Goal: Task Accomplishment & Management: Manage account settings

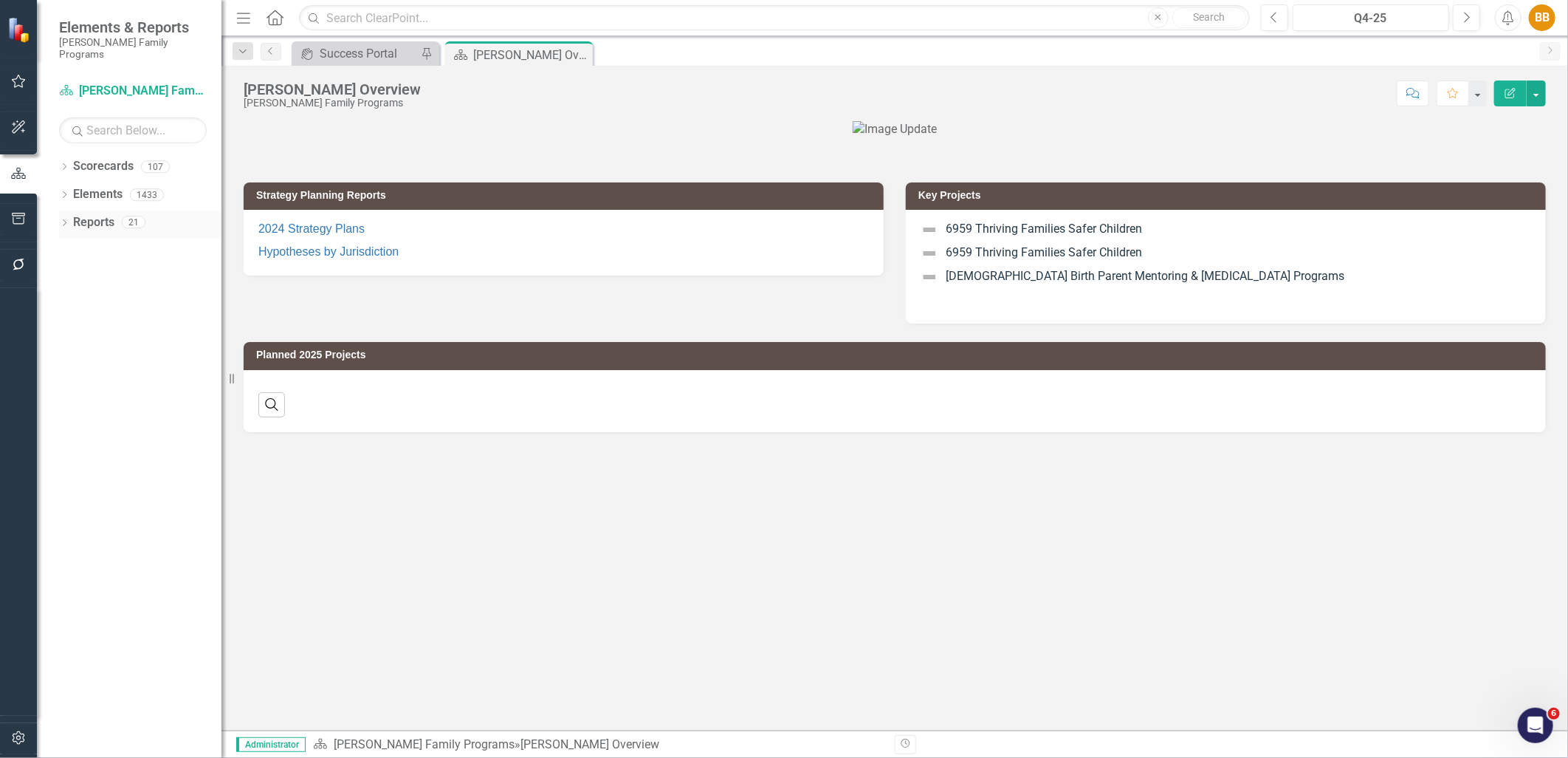
click at [124, 216] on div "21" at bounding box center [133, 222] width 24 height 13
click at [106, 214] on link "Reports" at bounding box center [93, 222] width 41 height 17
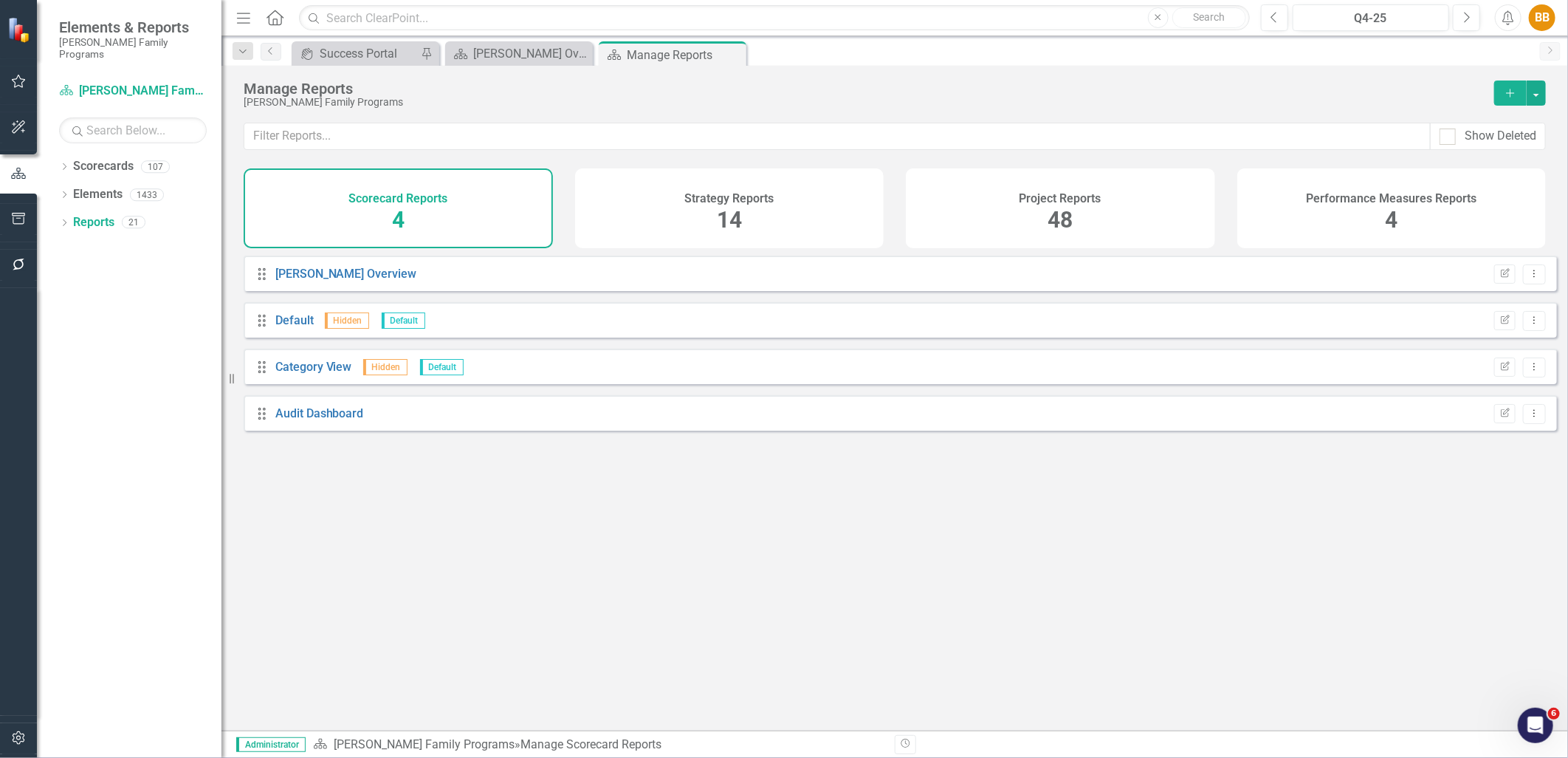
click at [752, 210] on div "Strategy Reports 14" at bounding box center [729, 208] width 309 height 80
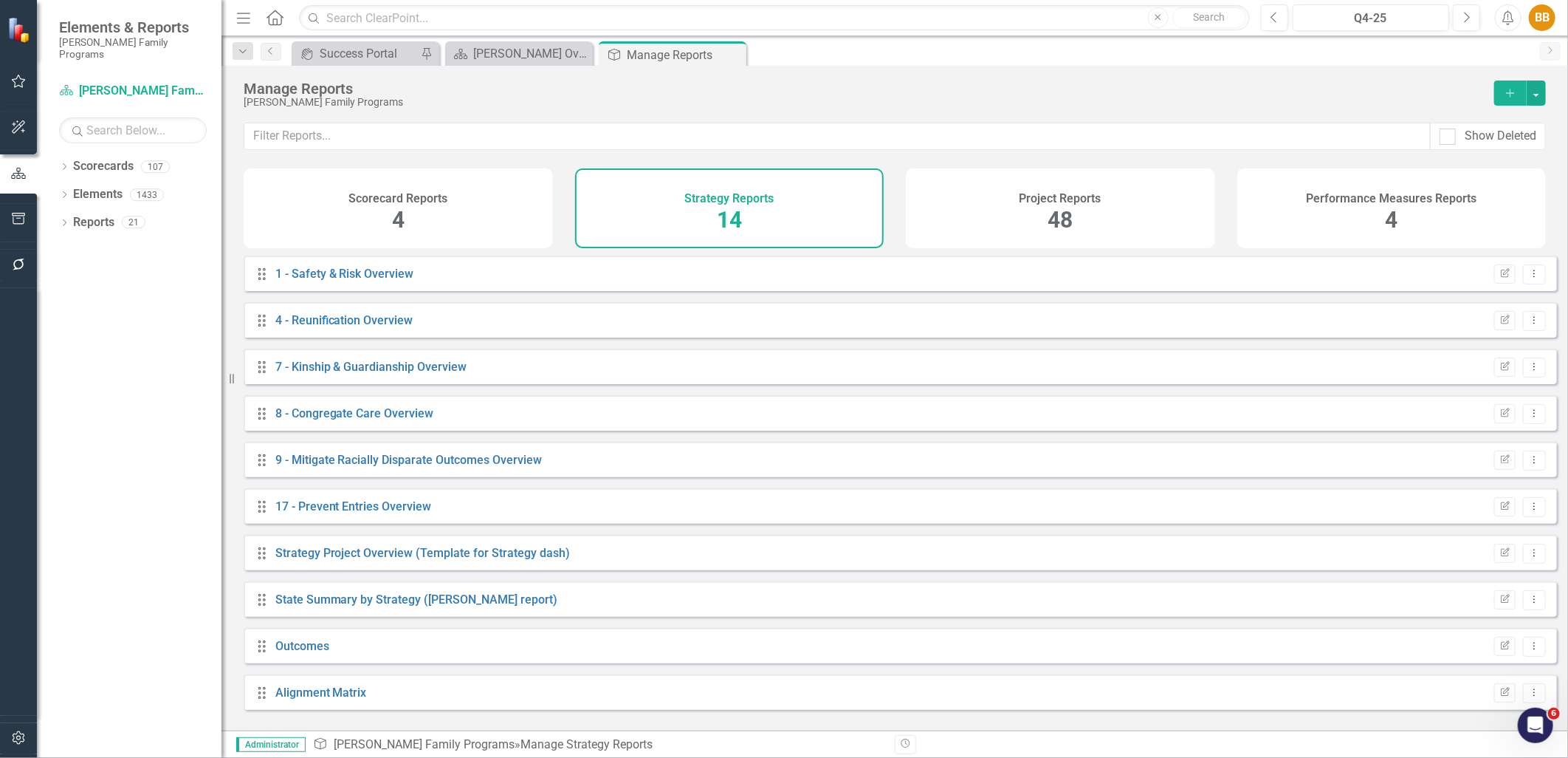
click at [1001, 229] on div "Project Reports 48" at bounding box center [1060, 208] width 309 height 80
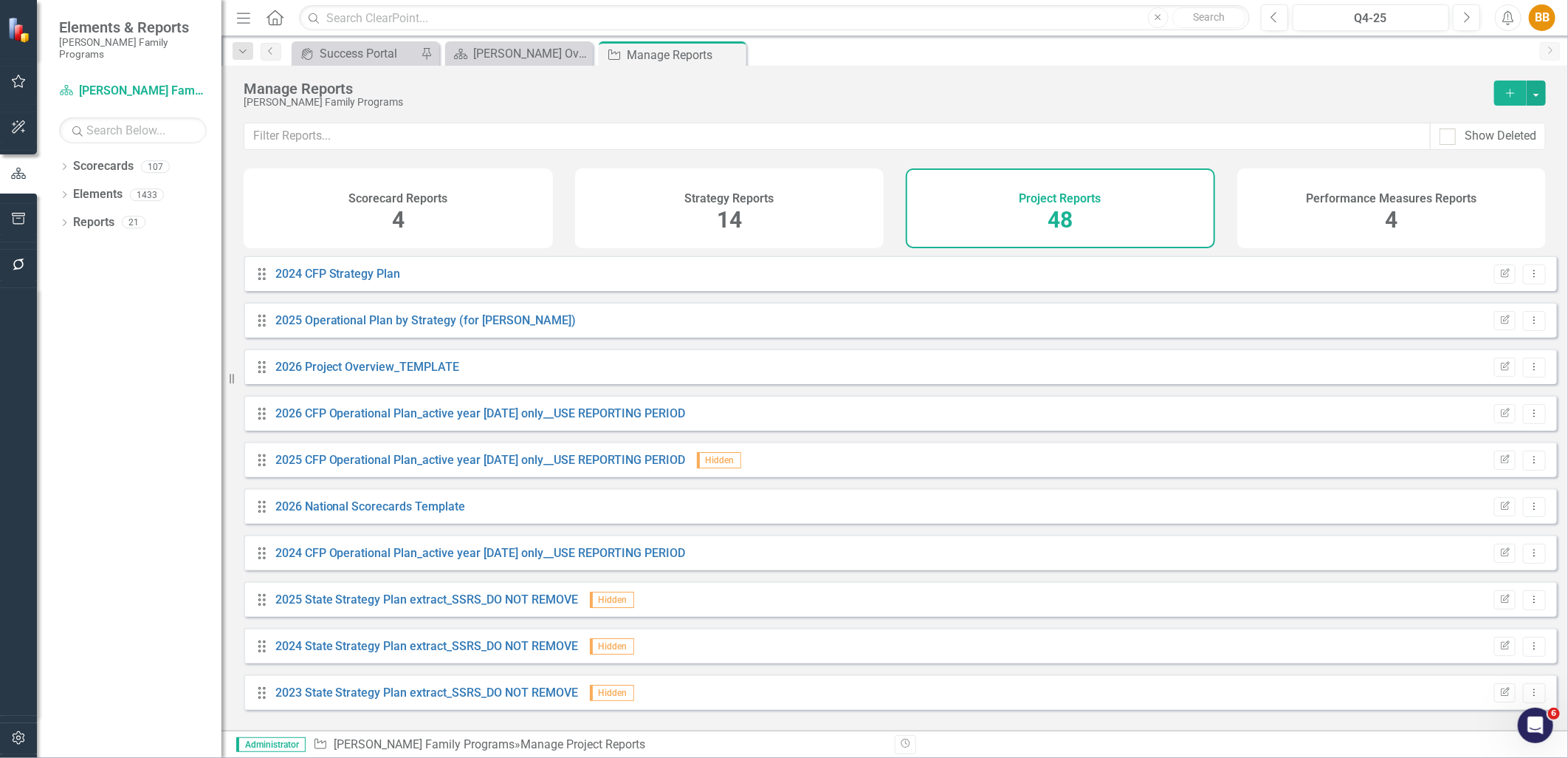
scroll to position [82, 0]
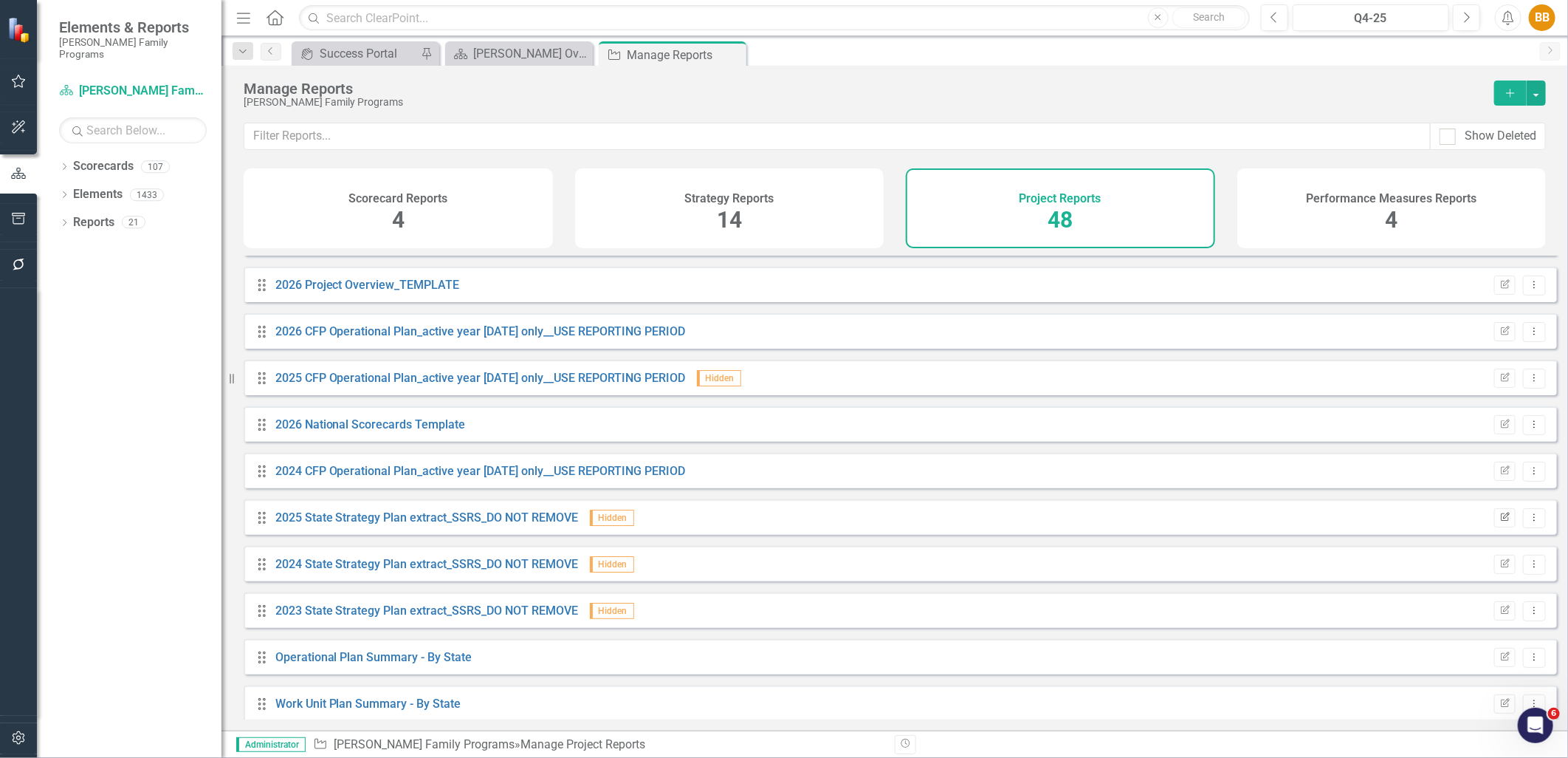
click at [1500, 527] on button "Edit Report" at bounding box center [1505, 518] width 22 height 20
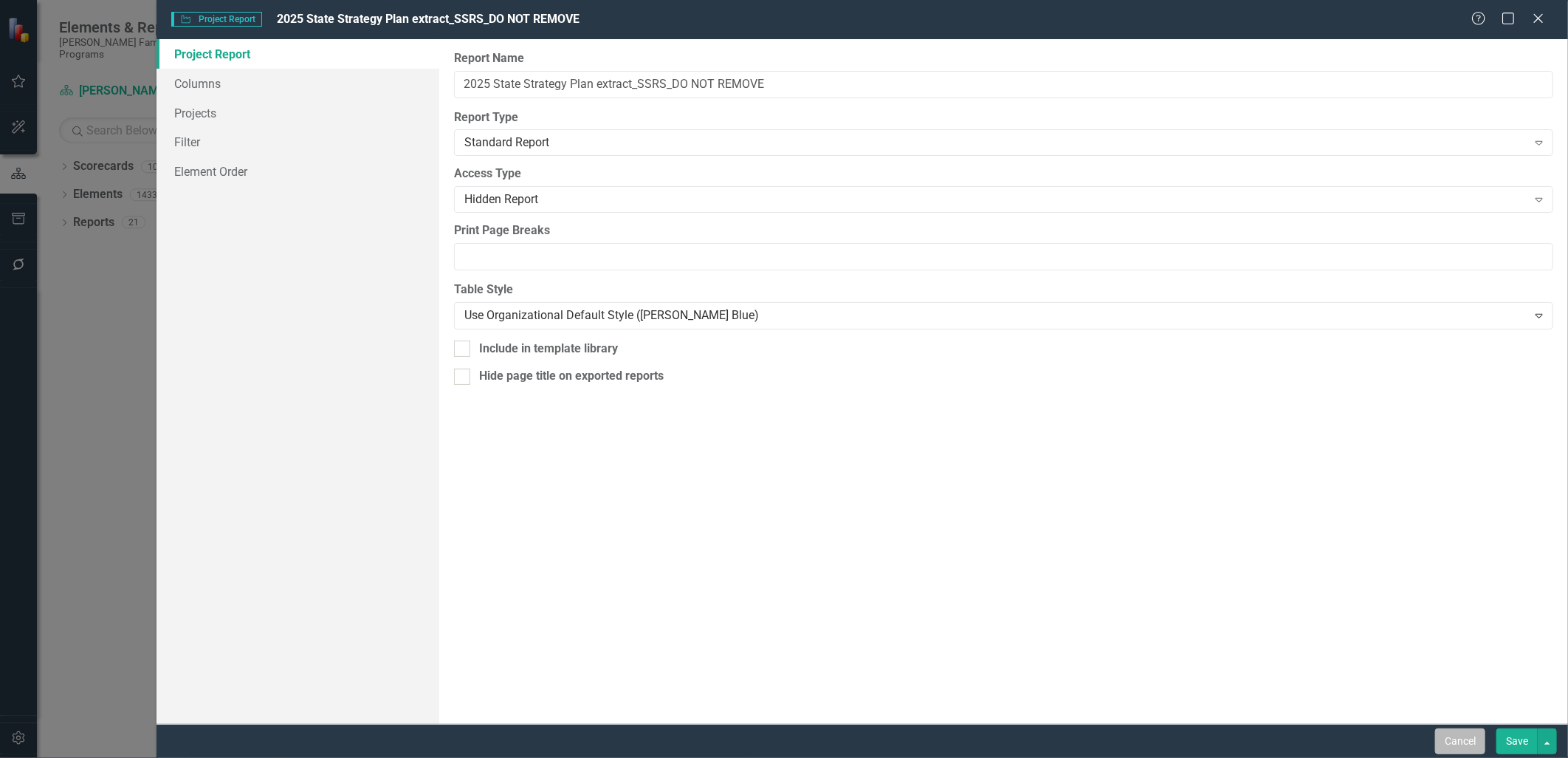
click at [1472, 750] on button "Cancel" at bounding box center [1459, 741] width 50 height 26
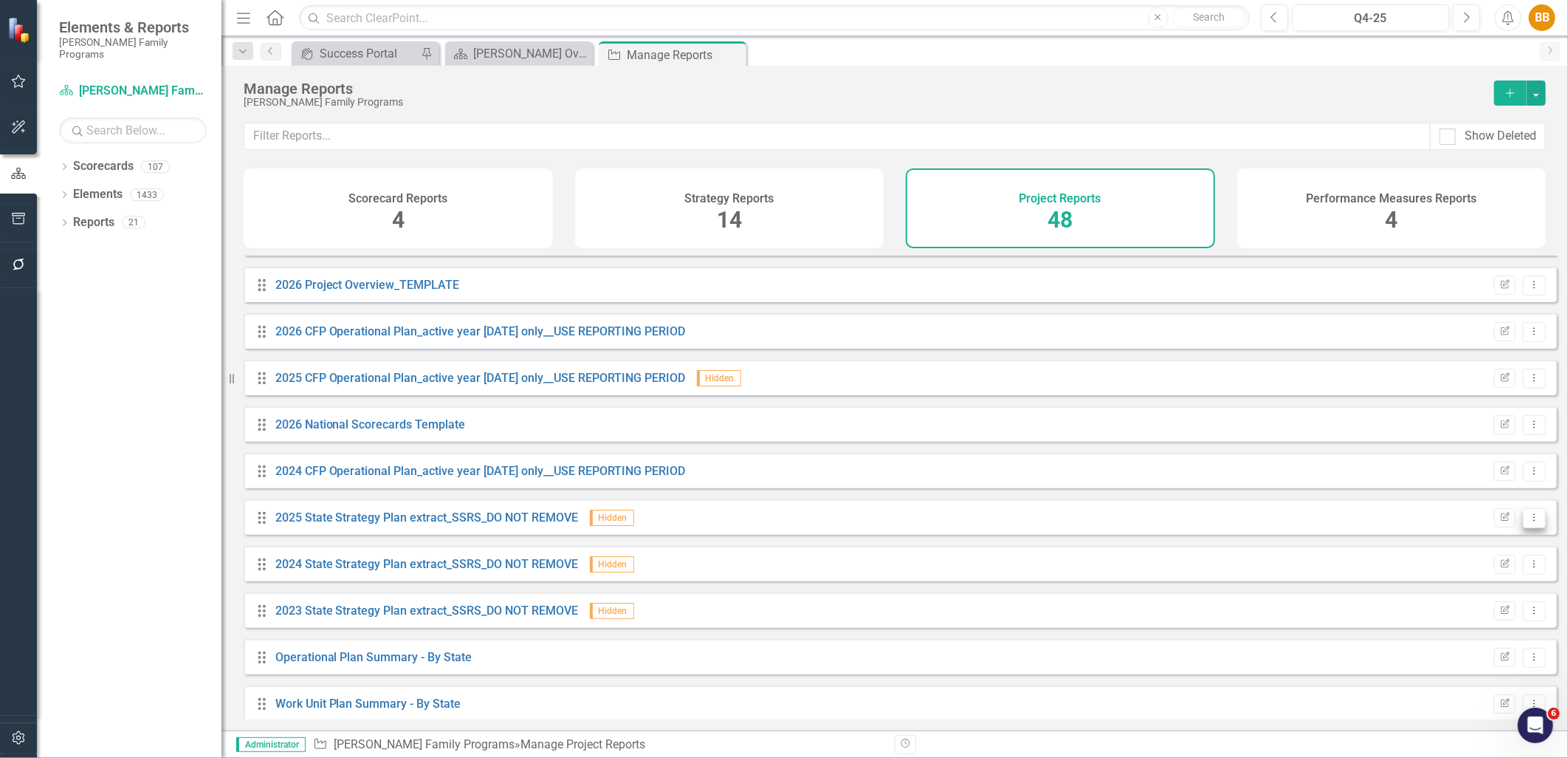
click at [1525, 528] on button "Dropdown Menu" at bounding box center [1534, 518] width 23 height 20
click at [1513, 604] on link "Copy Duplicate Report" at bounding box center [1474, 608] width 122 height 27
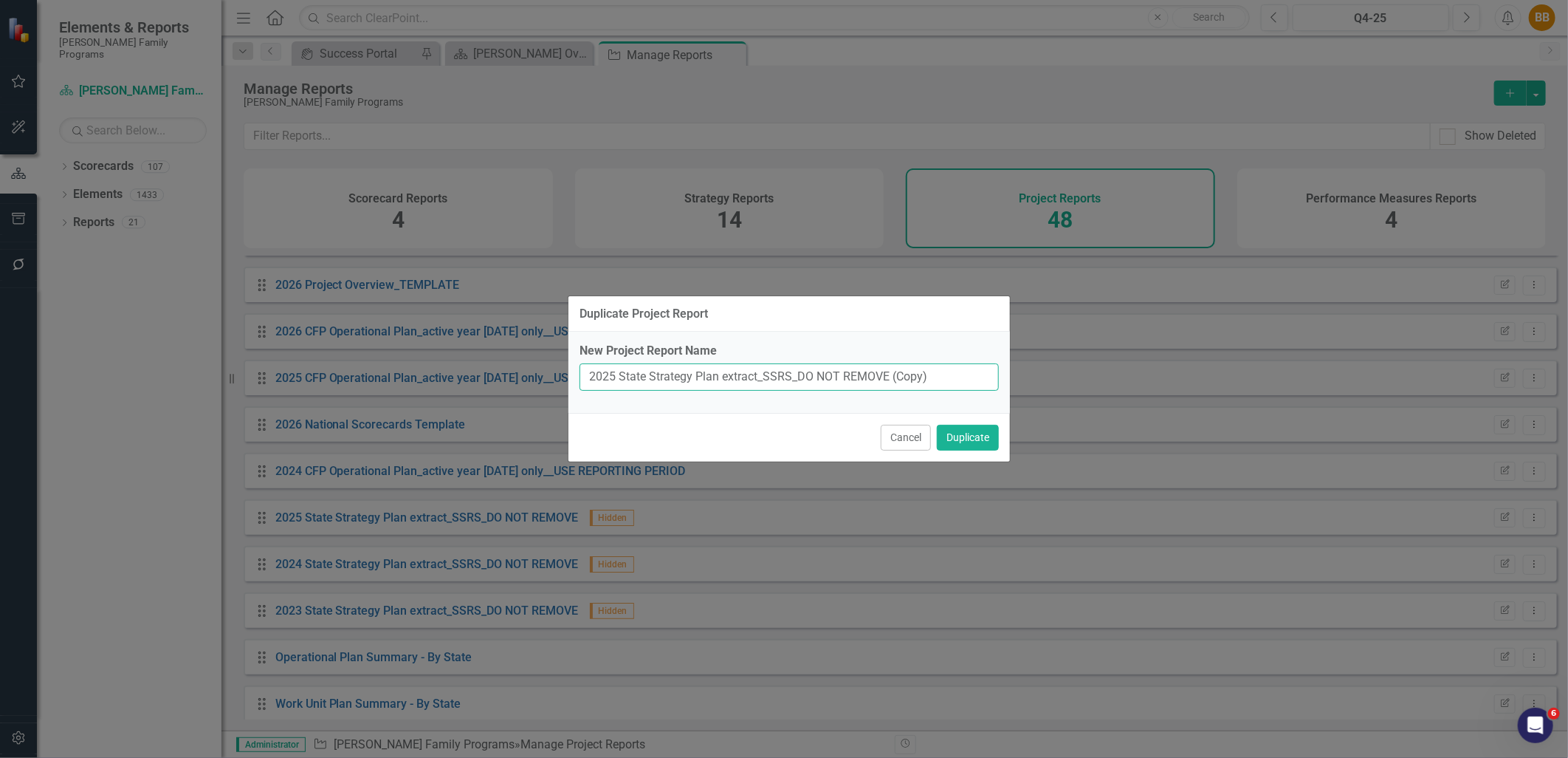
drag, startPoint x: 614, startPoint y: 374, endPoint x: 647, endPoint y: 370, distance: 33.2
click at [615, 374] on input "2025 State Strategy Plan extract_SSRS_DO NOT REMOVE (Copy)" at bounding box center [789, 377] width 419 height 27
click at [921, 380] on input "2026 State Strategy Plan extract_SSRS_DO NOT REMOVE (Copy)" at bounding box center [789, 377] width 419 height 27
click at [933, 374] on input "2026 State Strategy Plan extract_SSRS_DO NOT REMOVE (Copy)" at bounding box center [789, 377] width 419 height 27
type input "2026 State Strategy Plan extract_SSRS_DO NOT REMOVE"
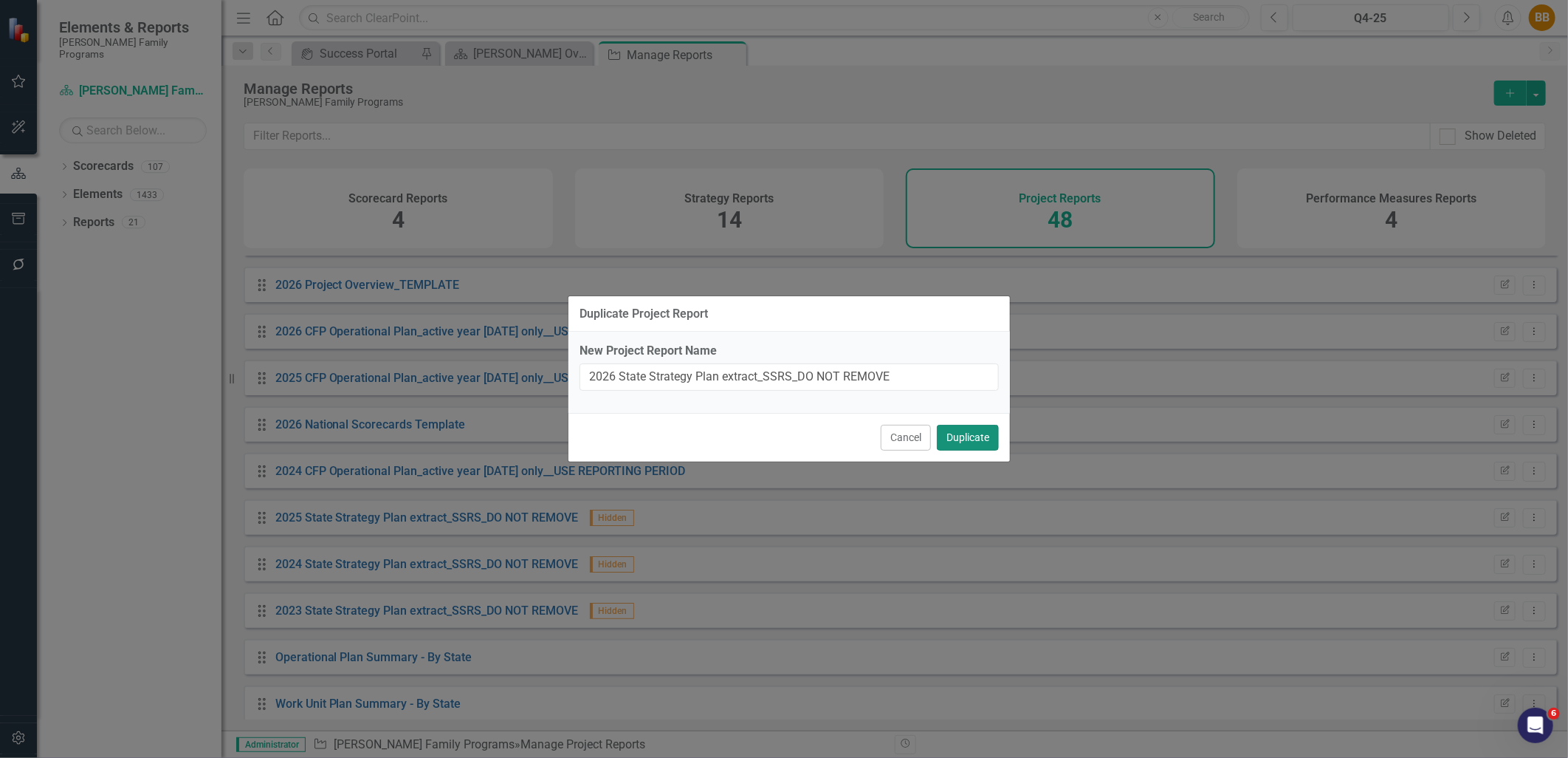
click at [968, 433] on button "Duplicate" at bounding box center [967, 438] width 62 height 26
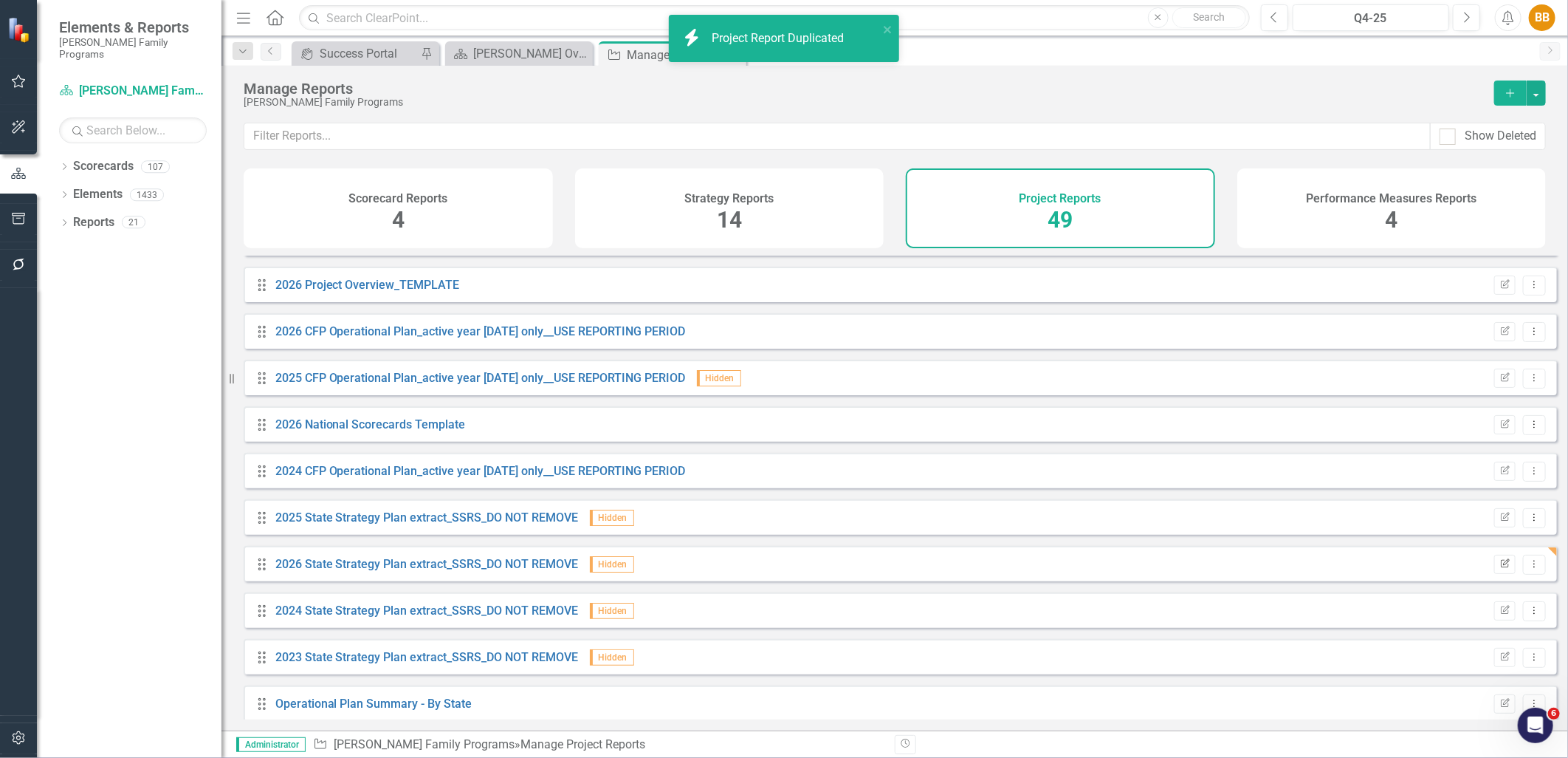
click at [1494, 574] on button "Edit Report" at bounding box center [1505, 565] width 22 height 20
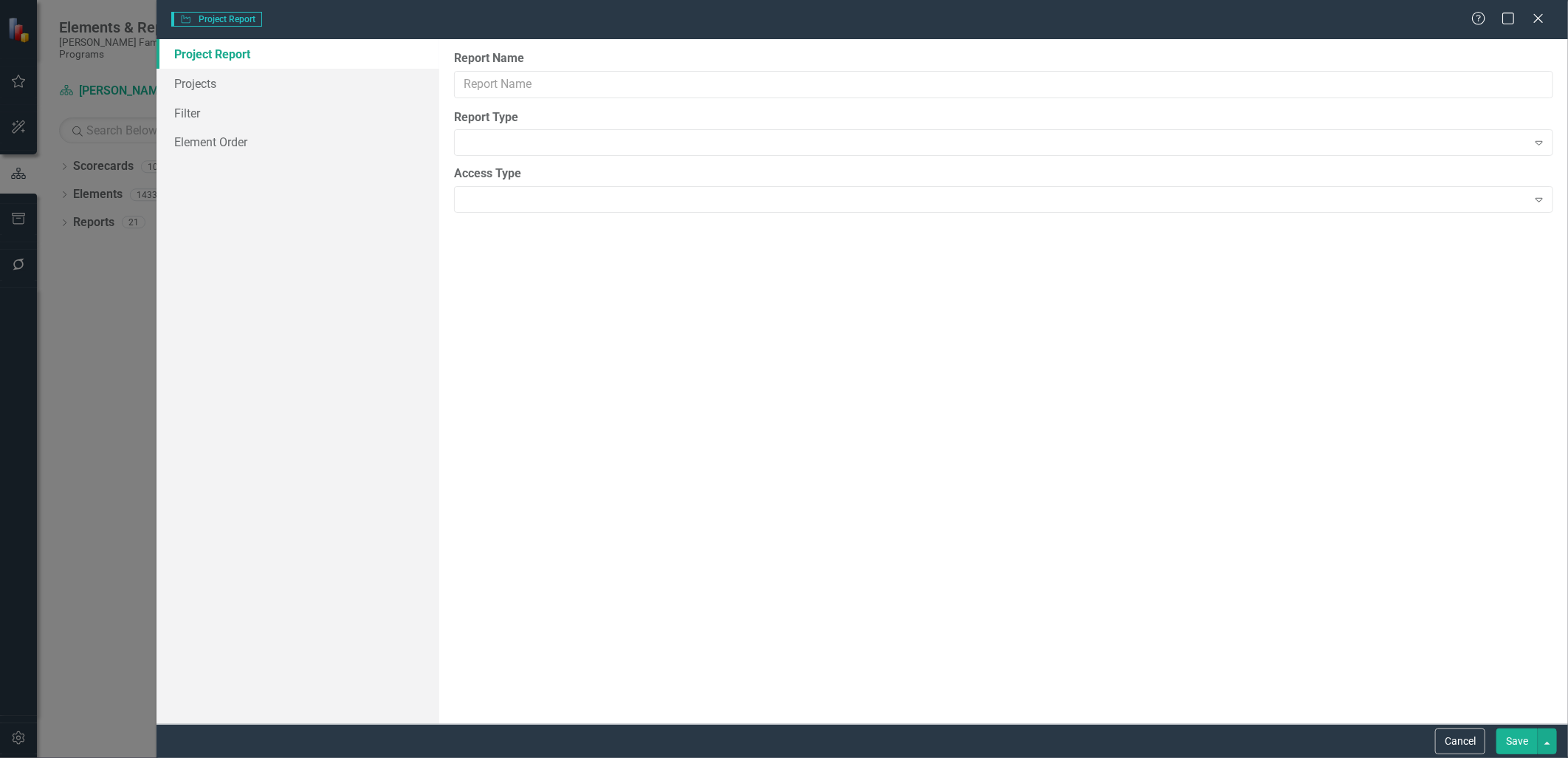
type input "2026 State Strategy Plan extract_SSRS_DO NOT REMOVE"
click at [273, 81] on link "Projects" at bounding box center [296, 83] width 282 height 29
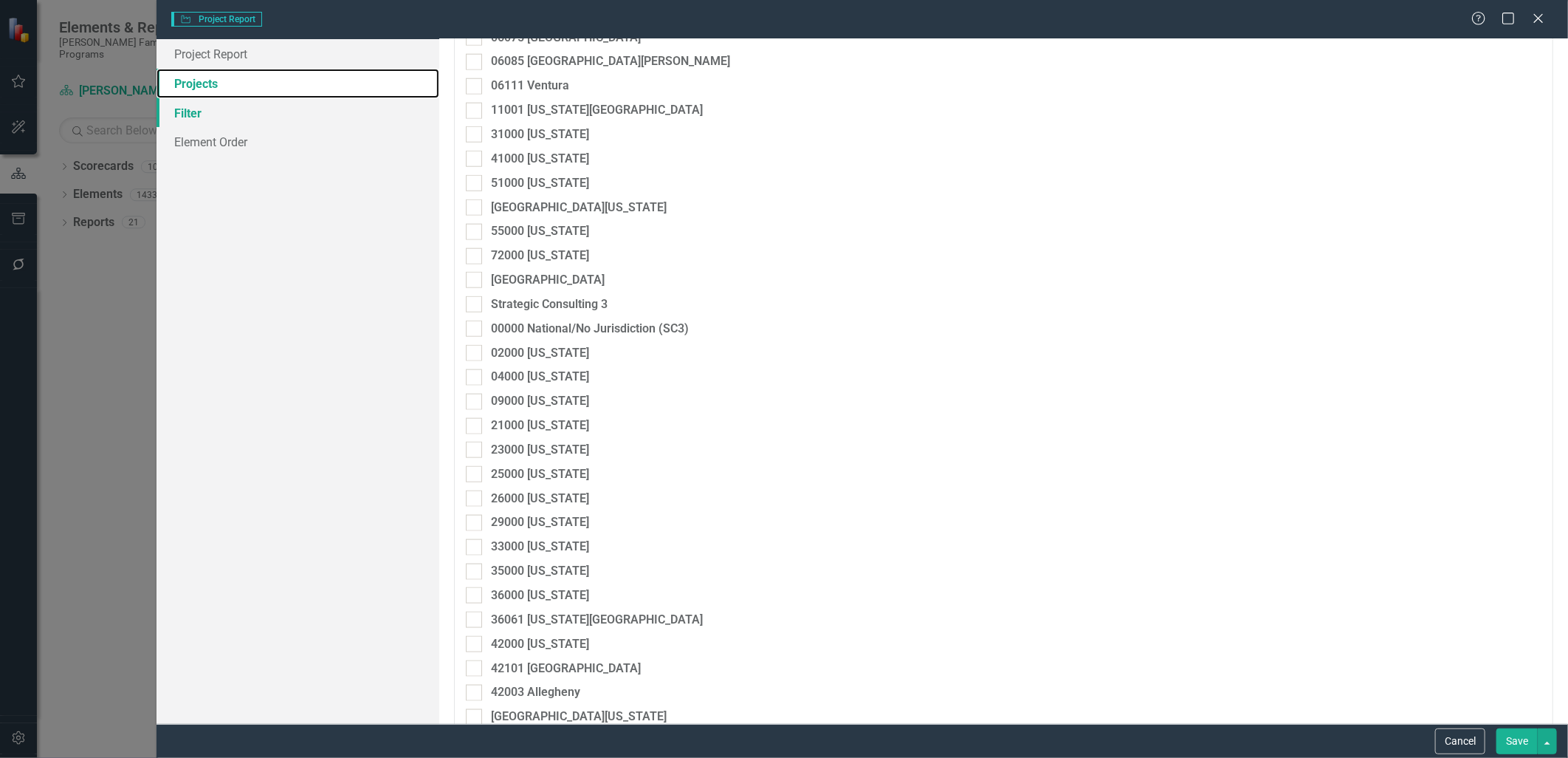
scroll to position [574, 0]
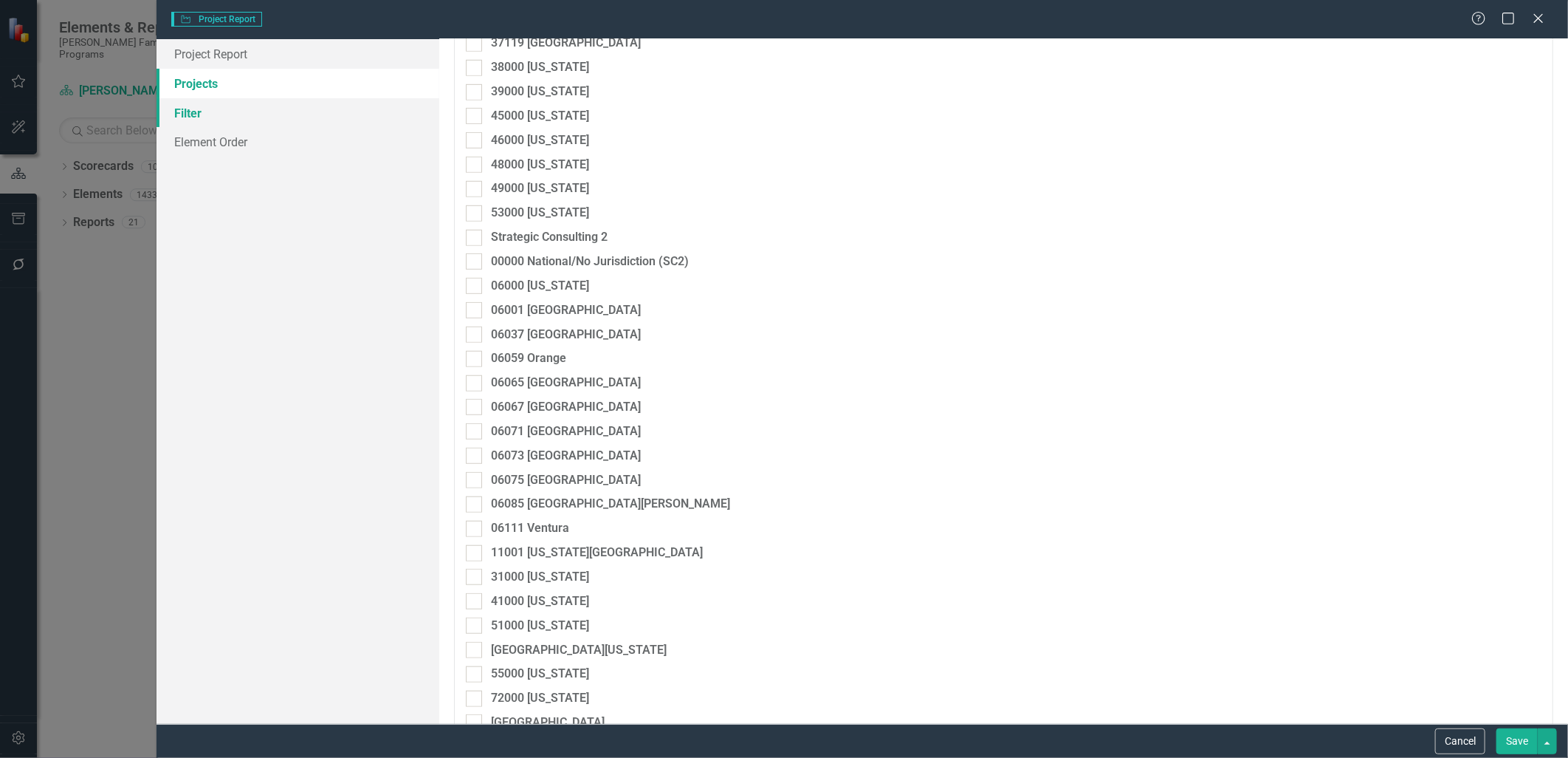
click at [288, 114] on link "Filter" at bounding box center [296, 113] width 282 height 29
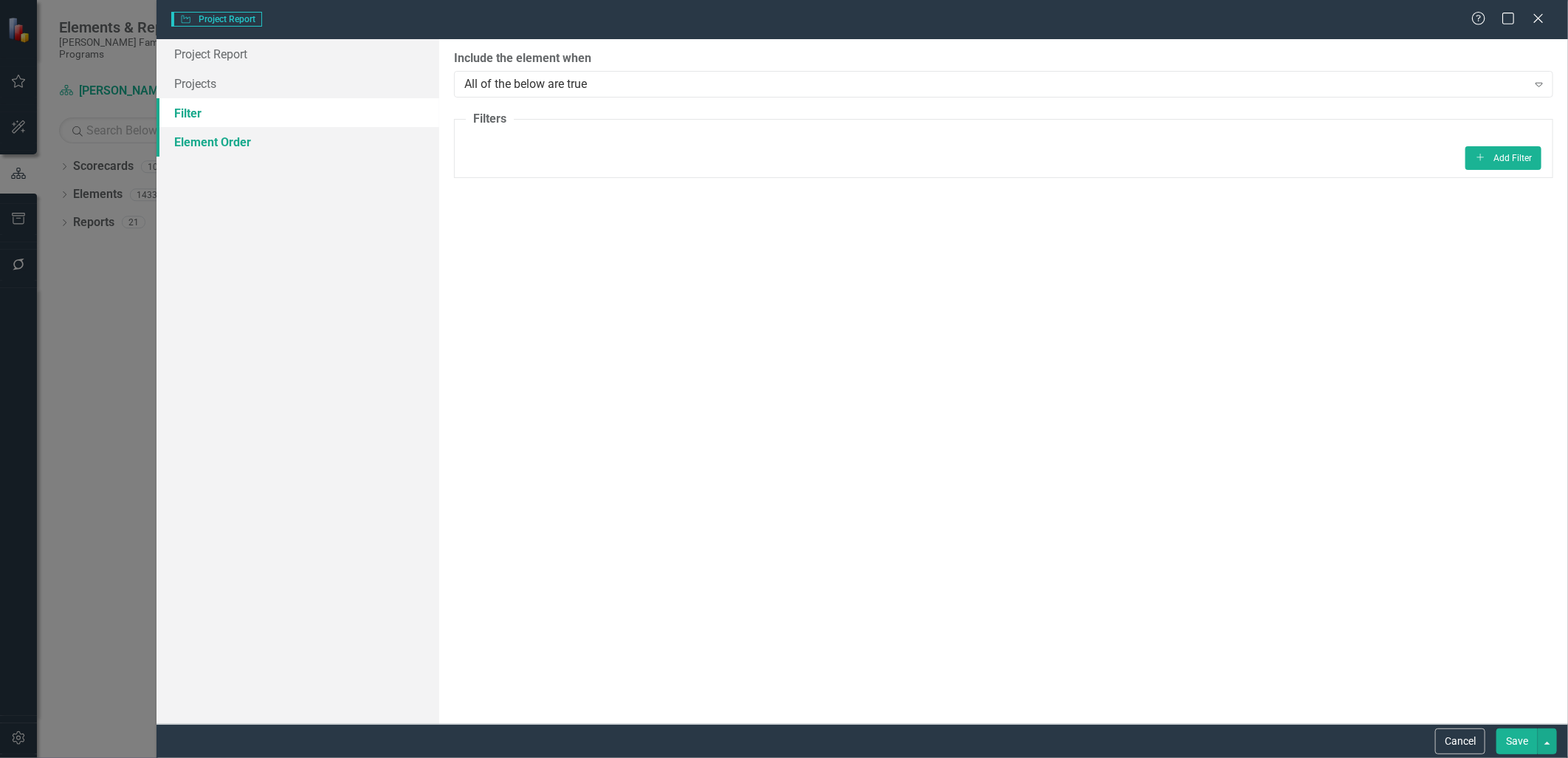
click at [282, 149] on link "Element Order" at bounding box center [296, 141] width 282 height 29
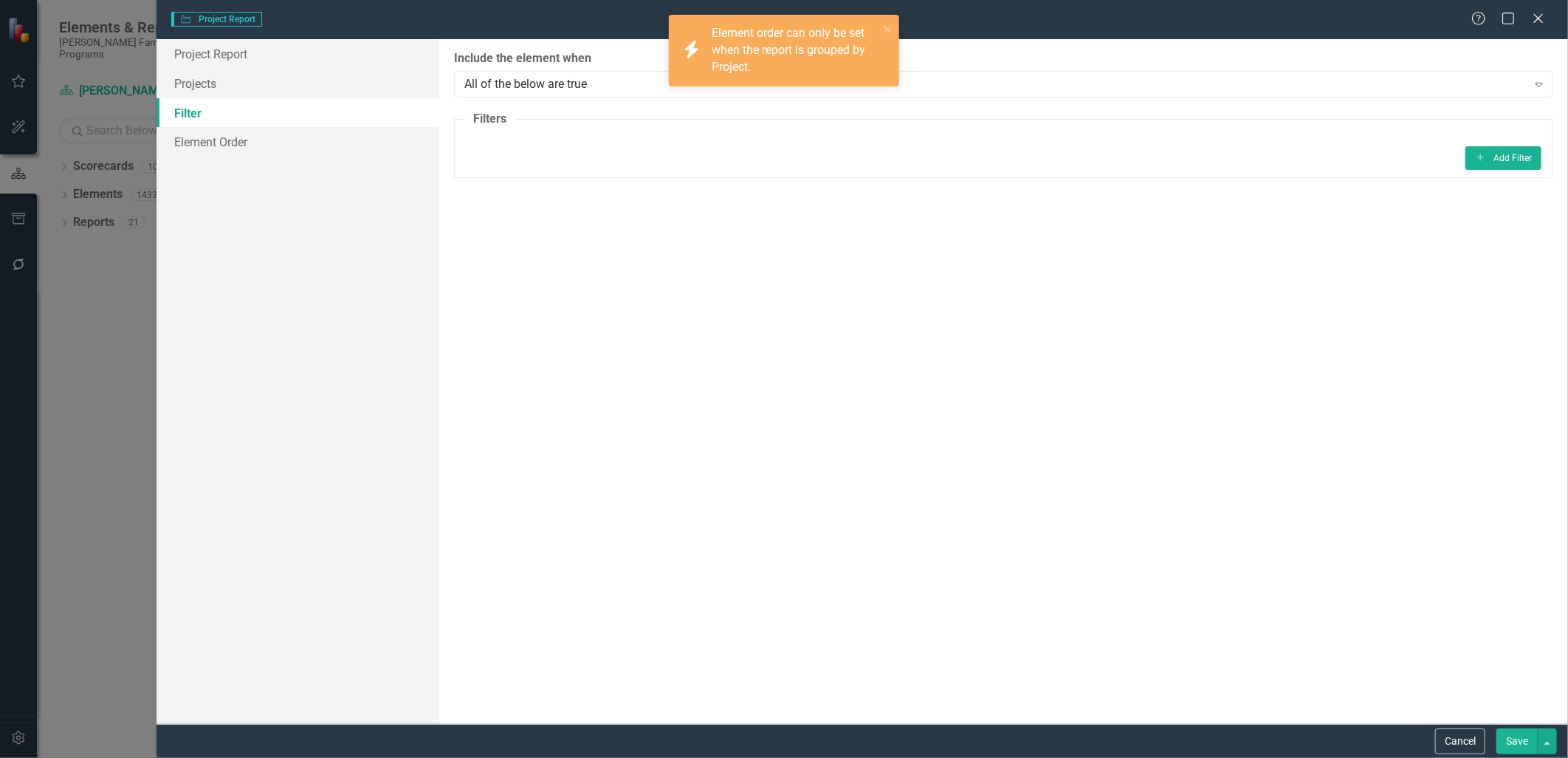
click at [289, 112] on link "Filter" at bounding box center [296, 113] width 282 height 29
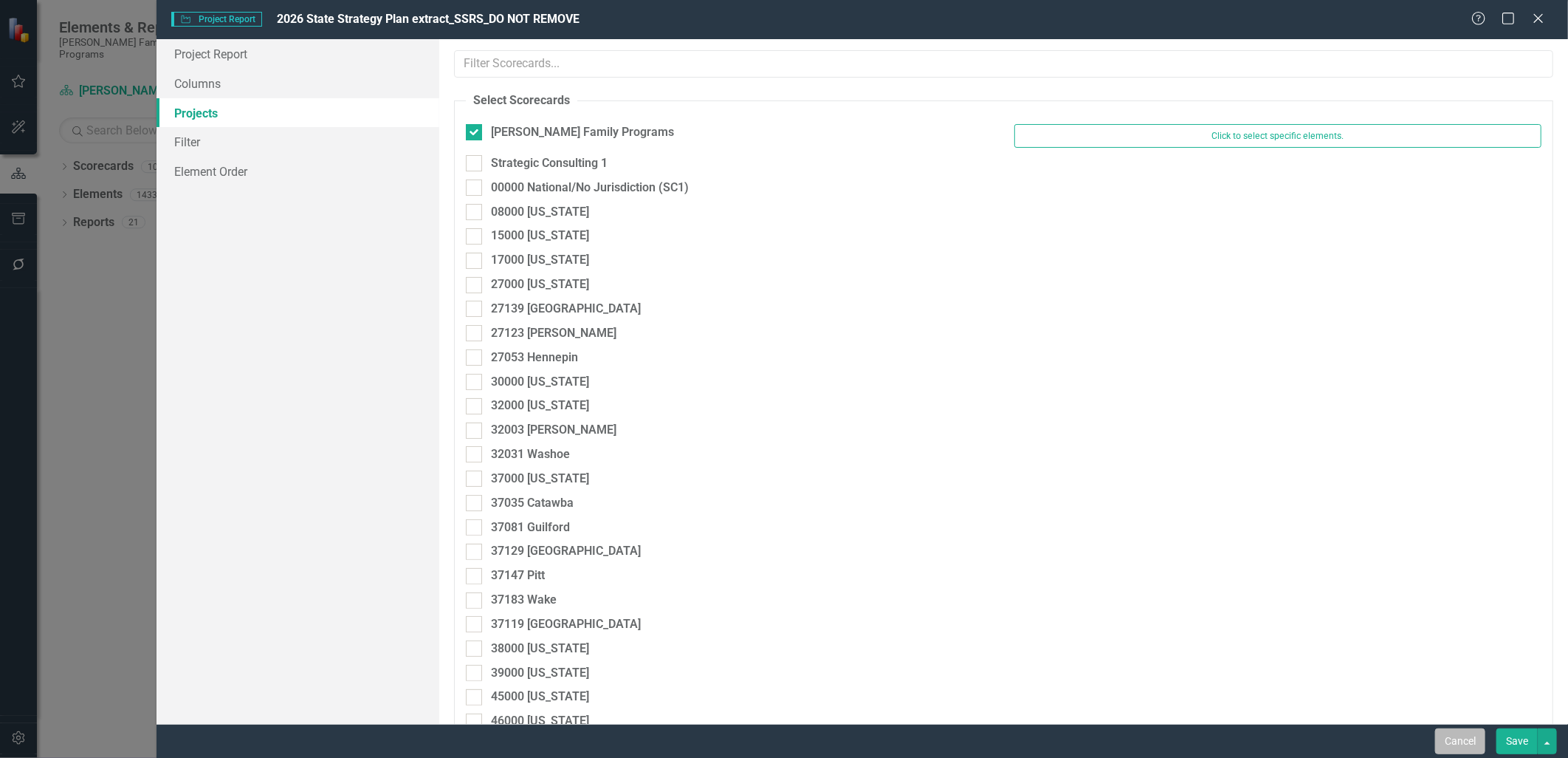
click at [1466, 741] on button "Cancel" at bounding box center [1459, 741] width 50 height 26
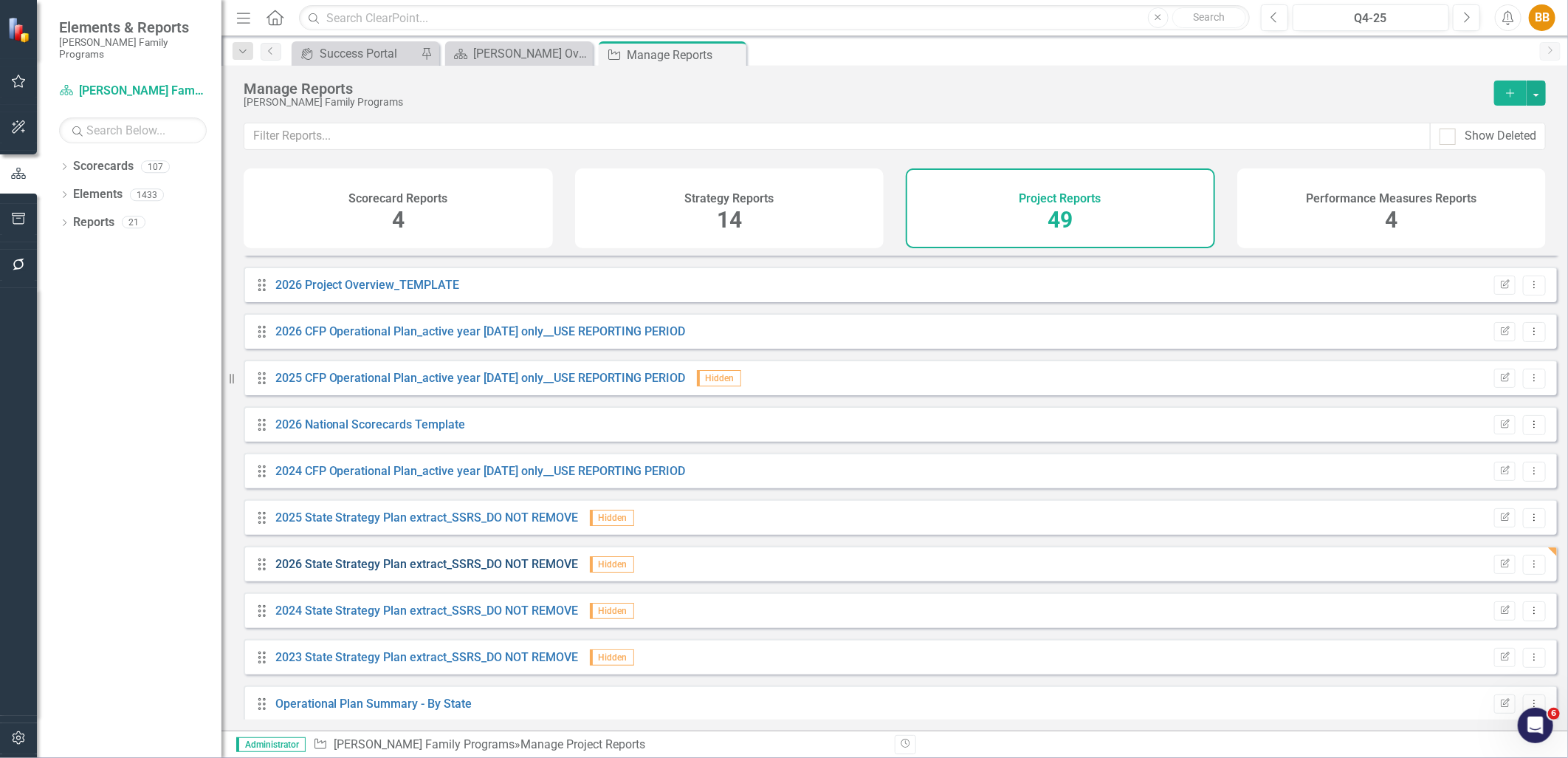
click at [369, 571] on link "2026 State Strategy Plan extract_SSRS_DO NOT REMOVE" at bounding box center [427, 564] width 303 height 14
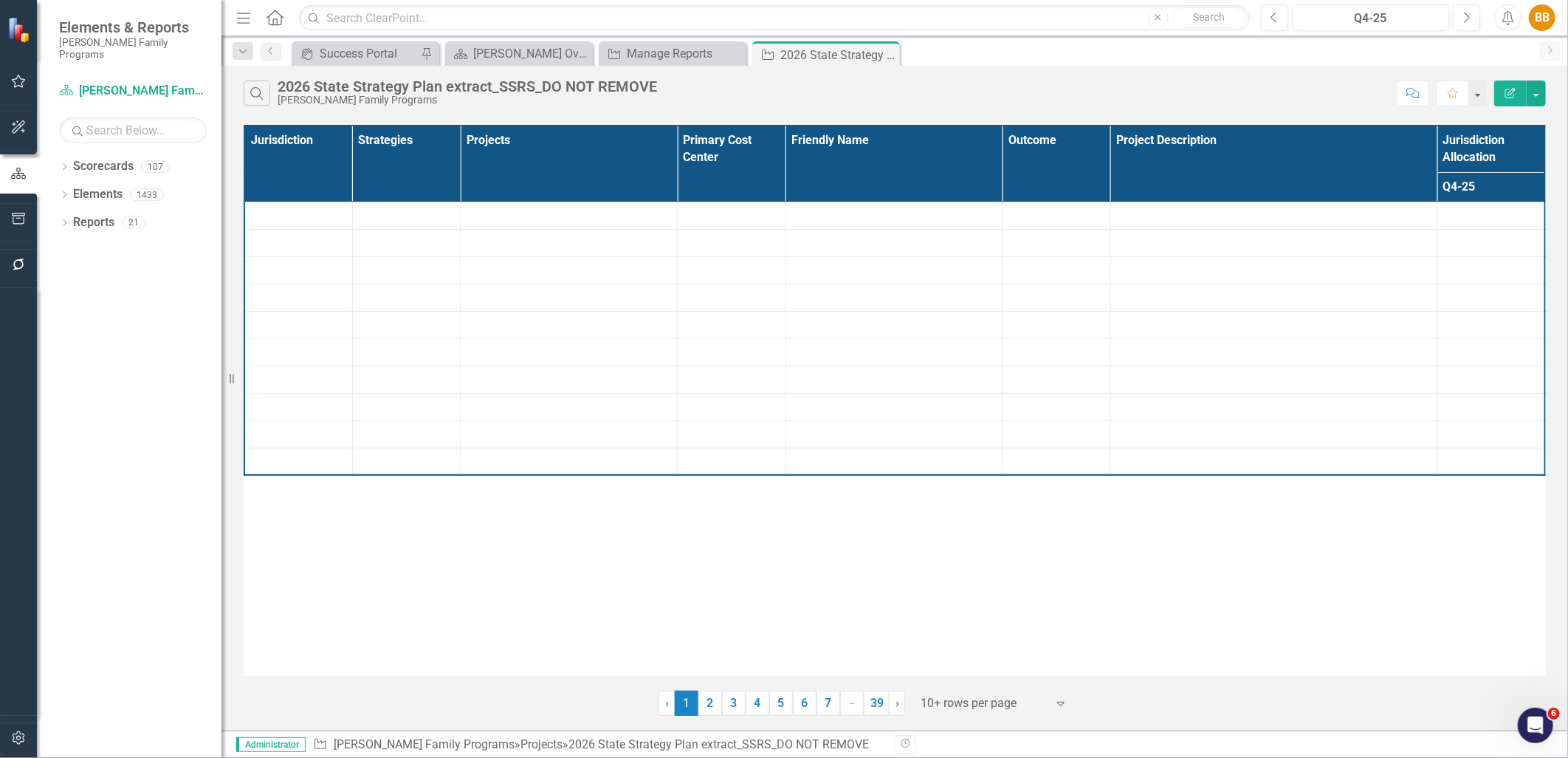
click at [1511, 90] on icon "Edit Report" at bounding box center [1510, 93] width 14 height 11
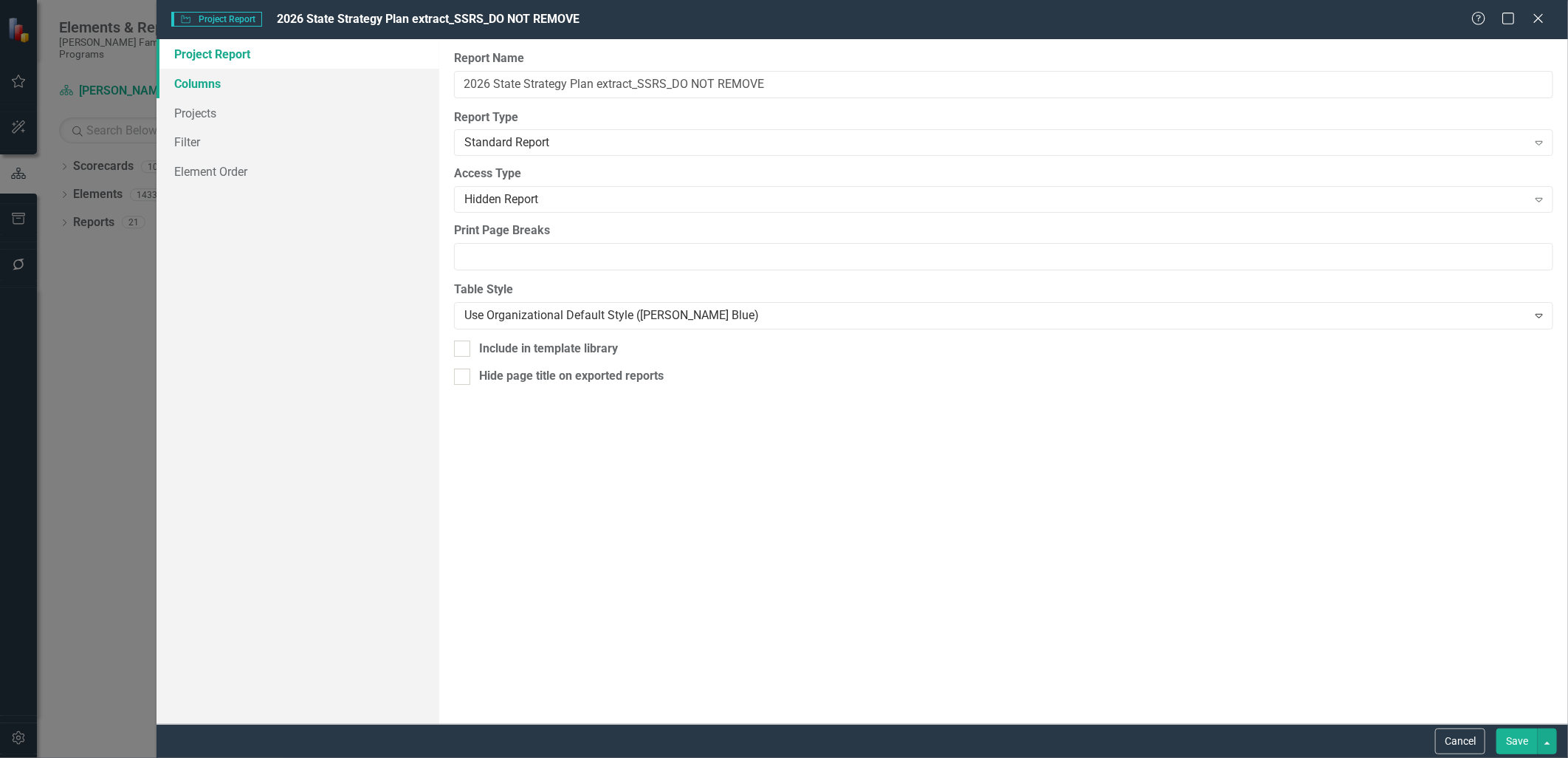
click at [207, 86] on link "Columns" at bounding box center [296, 83] width 282 height 29
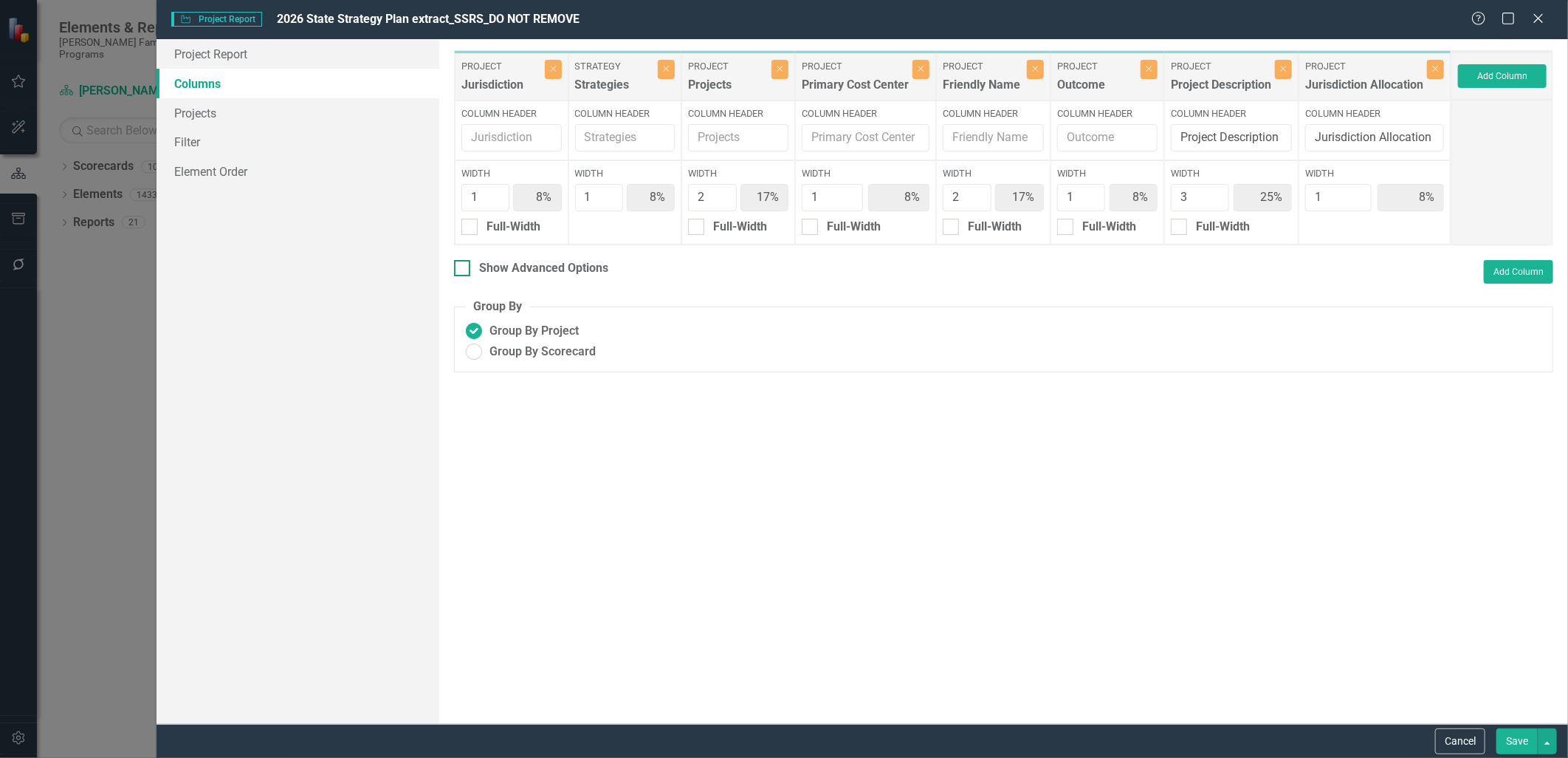
click at [595, 272] on div "Show Advanced Options" at bounding box center [544, 268] width 130 height 17
click at [463, 270] on input "Show Advanced Options" at bounding box center [459, 265] width 10 height 10
checkbox input "true"
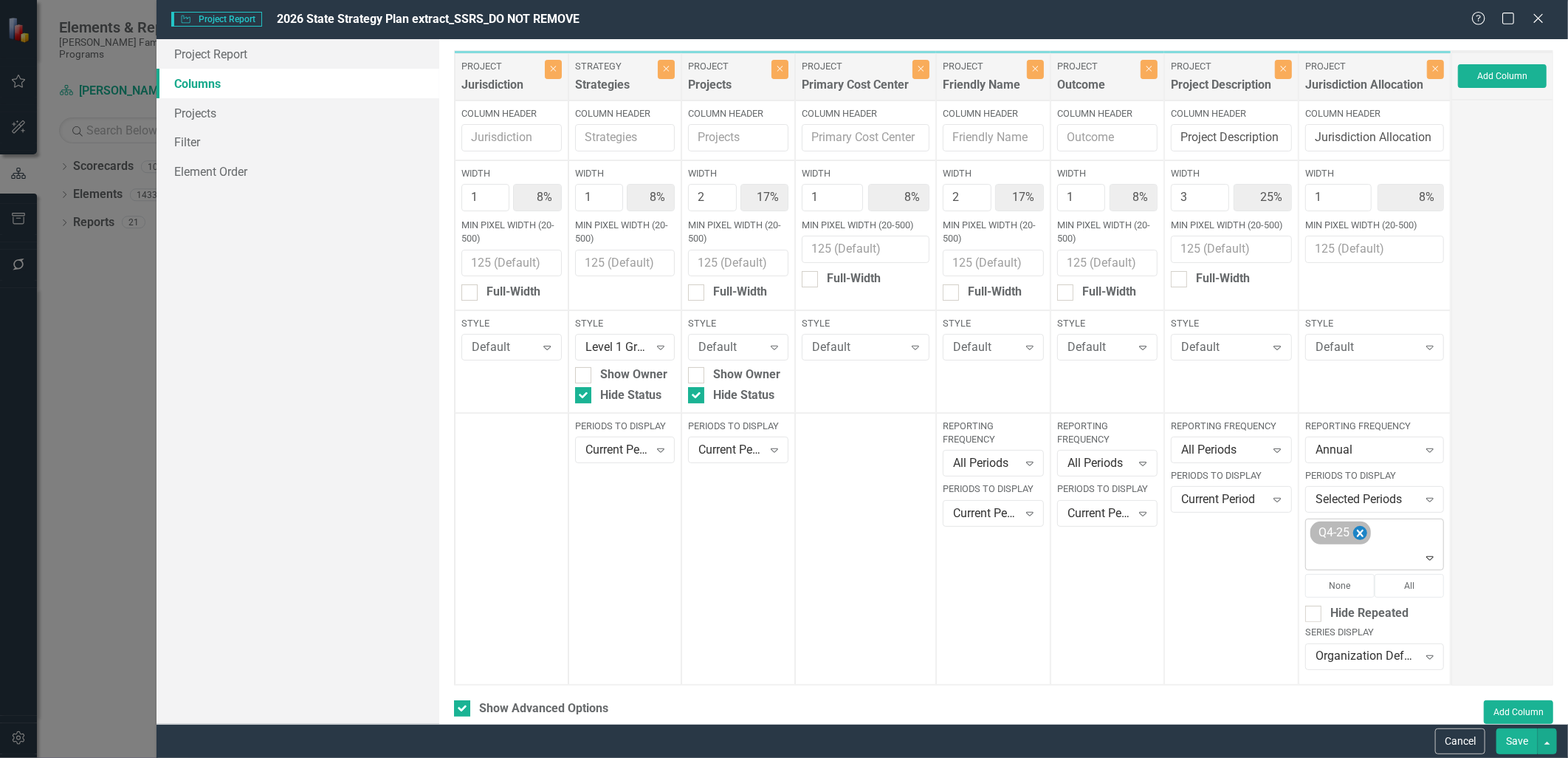
click at [1353, 532] on icon "Remove Q4-25" at bounding box center [1360, 533] width 14 height 19
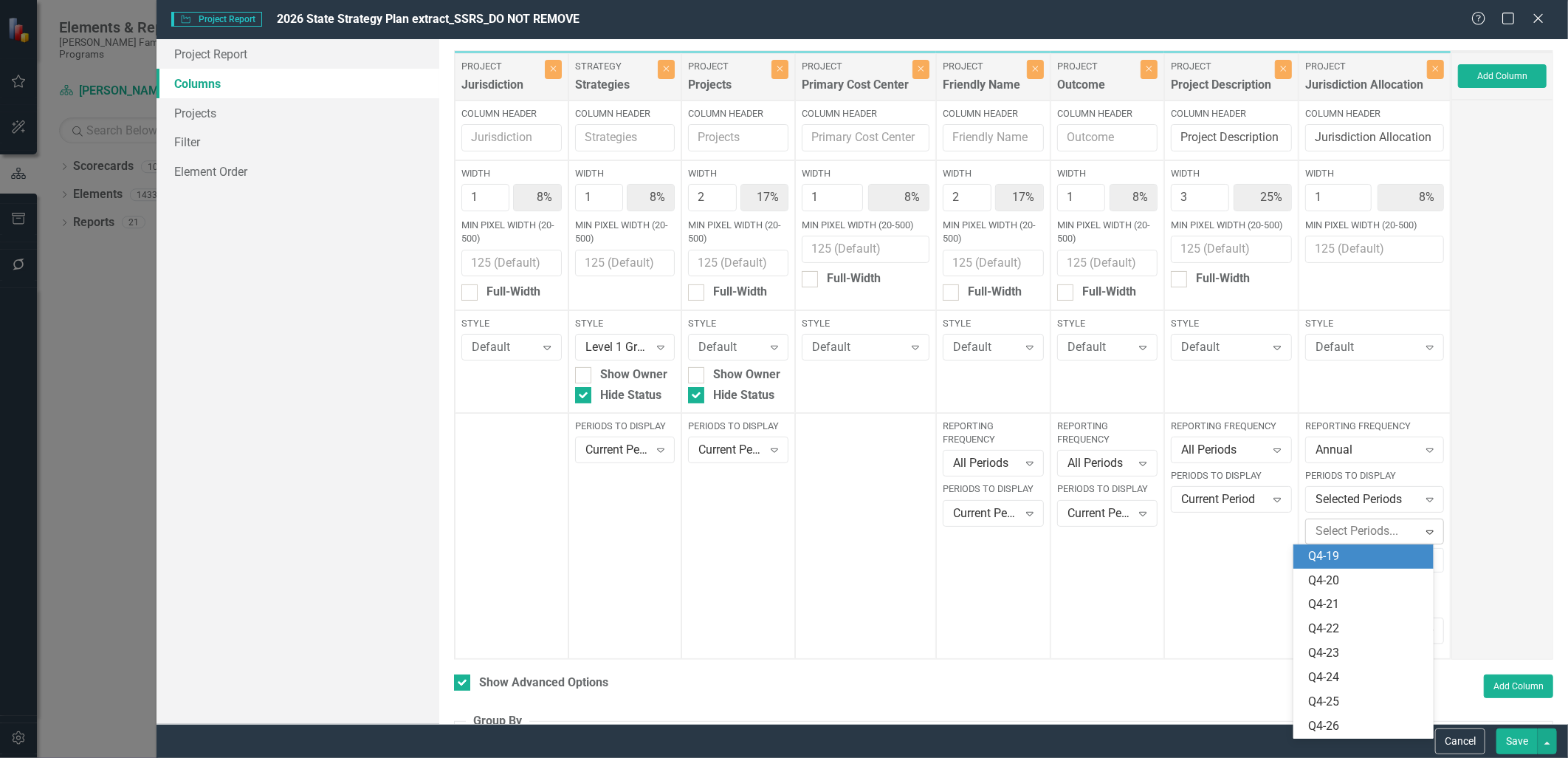
click at [1355, 532] on div at bounding box center [1364, 531] width 109 height 20
click at [1401, 728] on div "Q4-26" at bounding box center [1366, 726] width 117 height 17
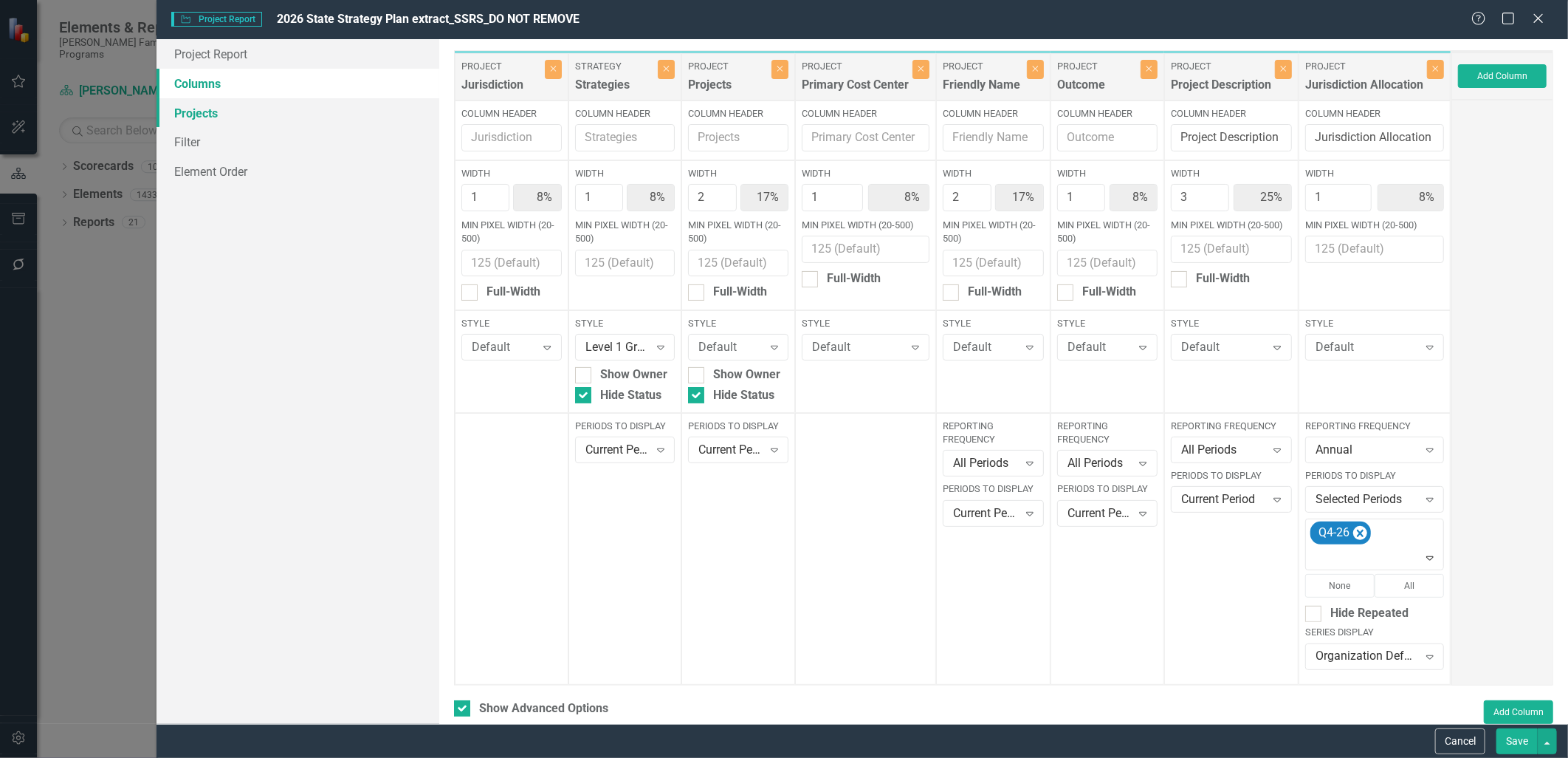
click at [273, 116] on link "Projects" at bounding box center [296, 113] width 282 height 29
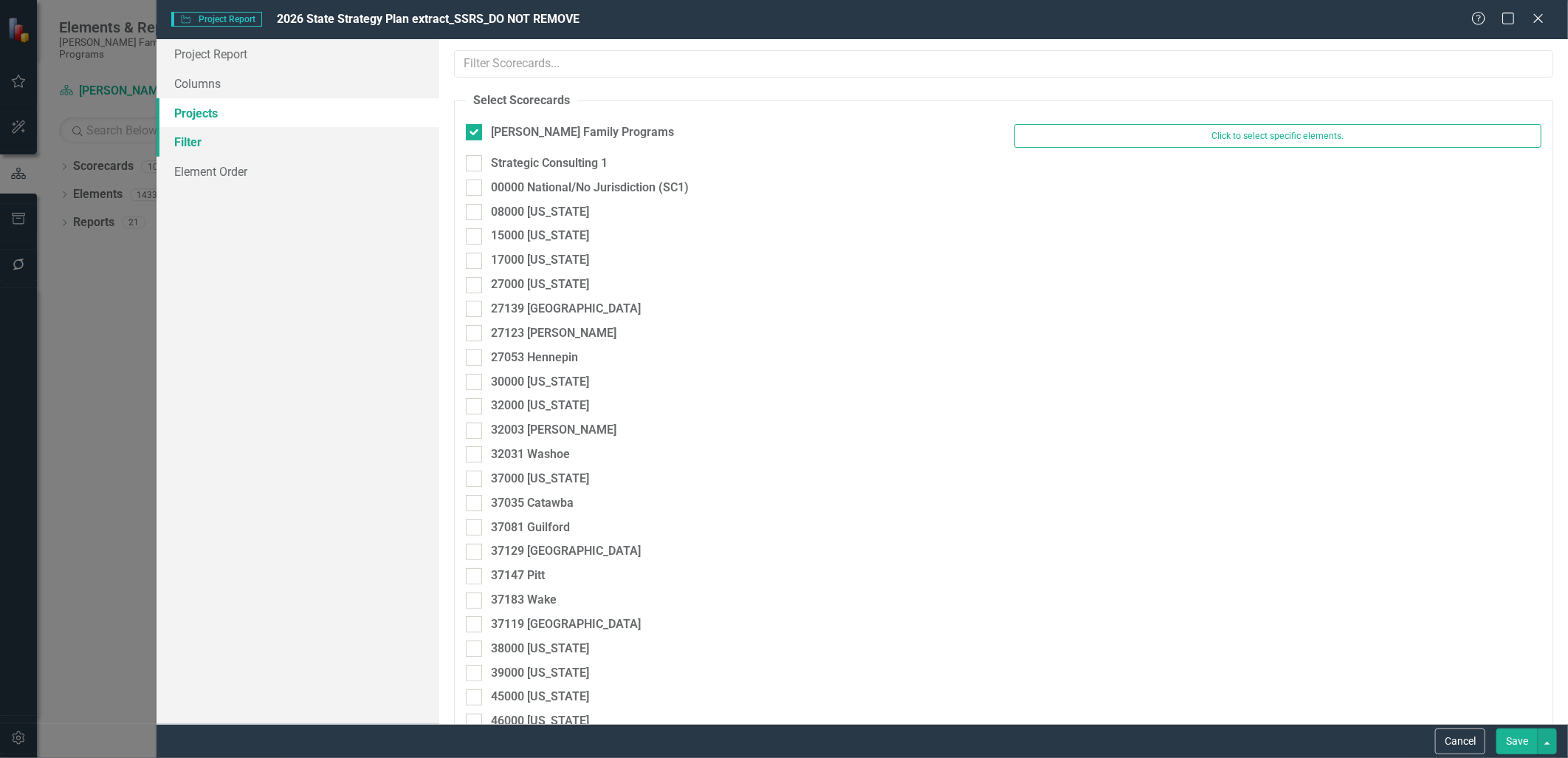
click at [271, 138] on link "Filter" at bounding box center [296, 141] width 282 height 29
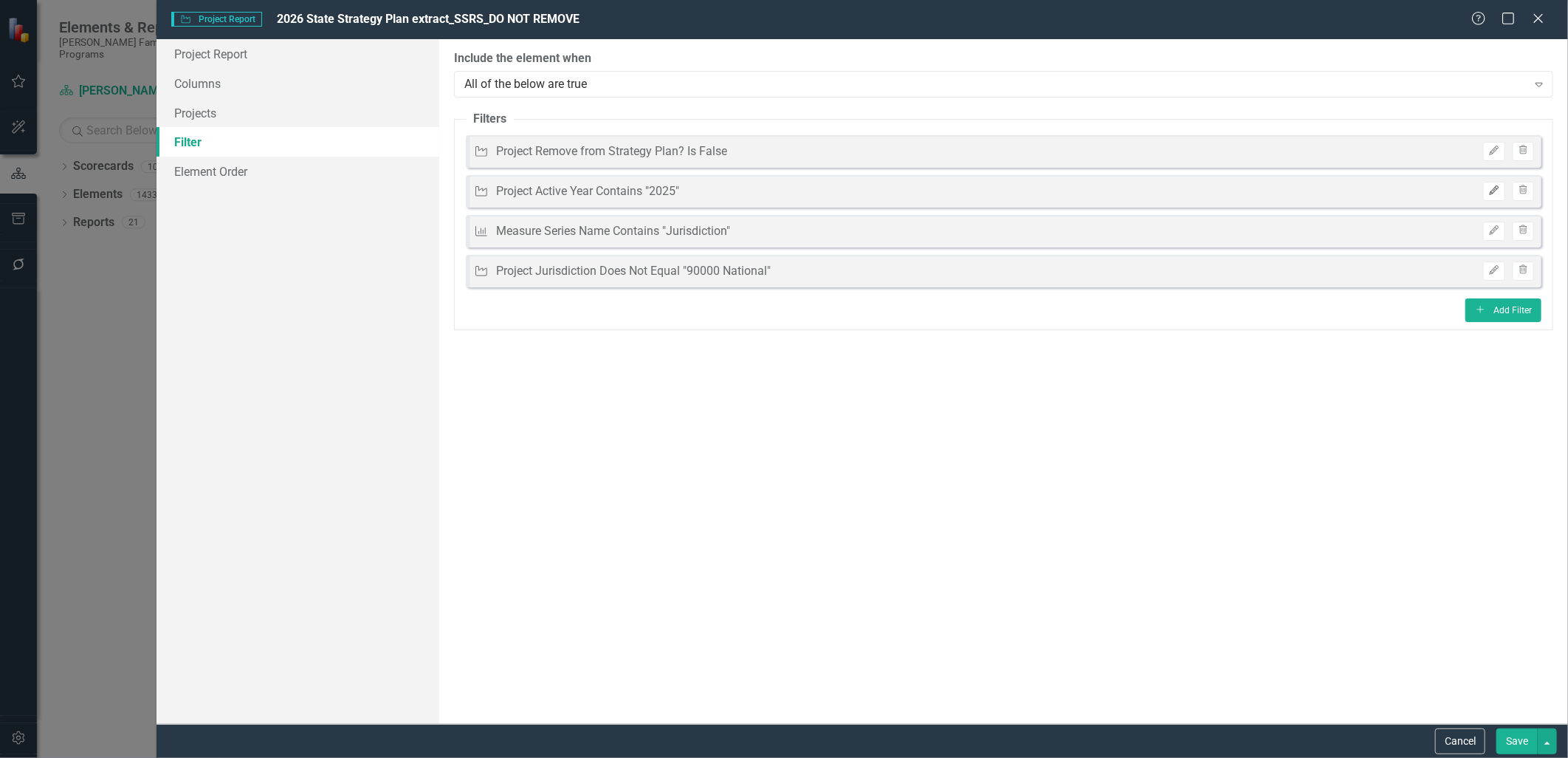
click at [1496, 190] on icon "Edit" at bounding box center [1493, 190] width 11 height 9
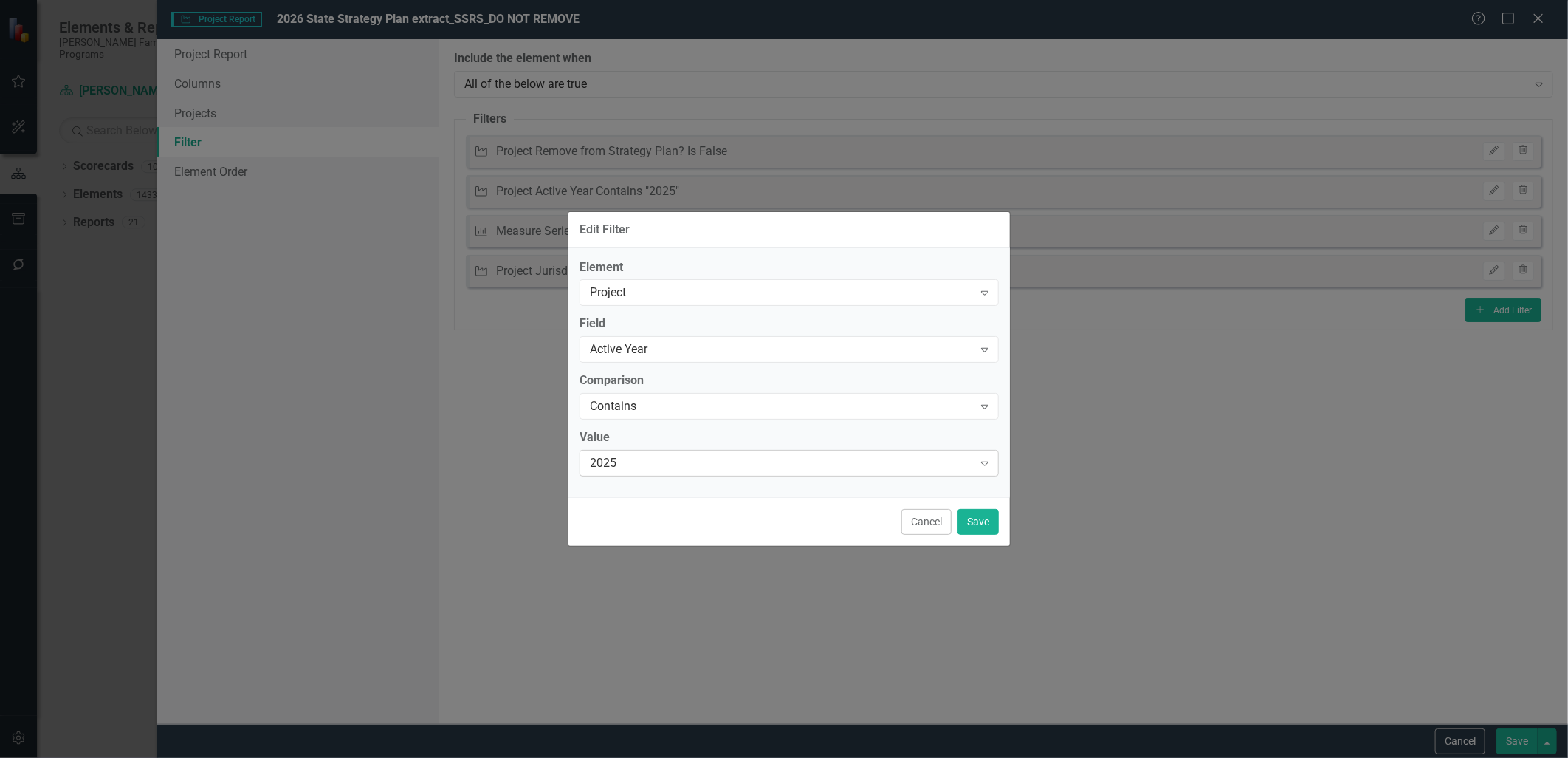
click at [711, 466] on div "2025" at bounding box center [781, 462] width 383 height 17
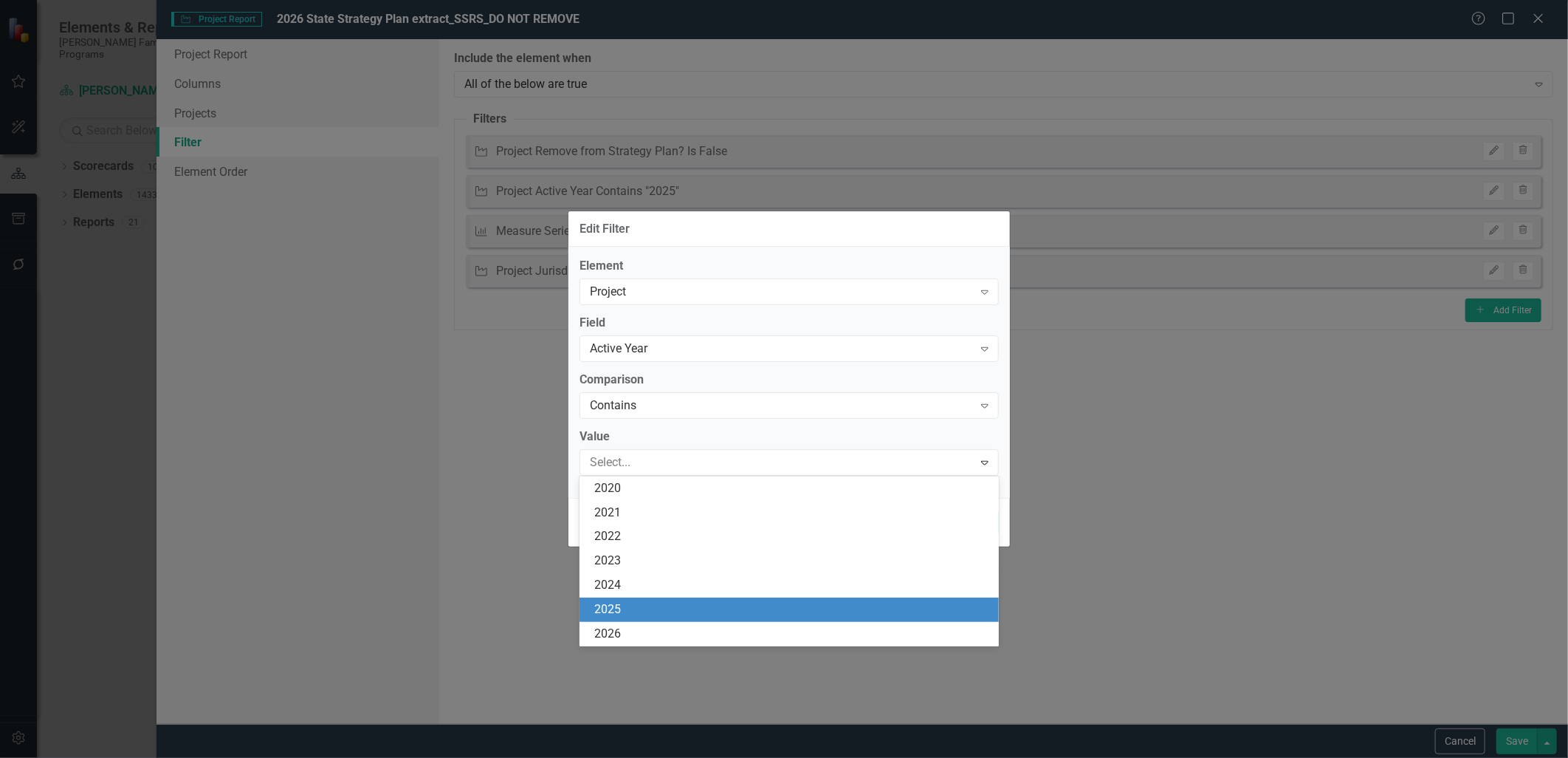
click at [694, 621] on div "2025" at bounding box center [789, 610] width 419 height 25
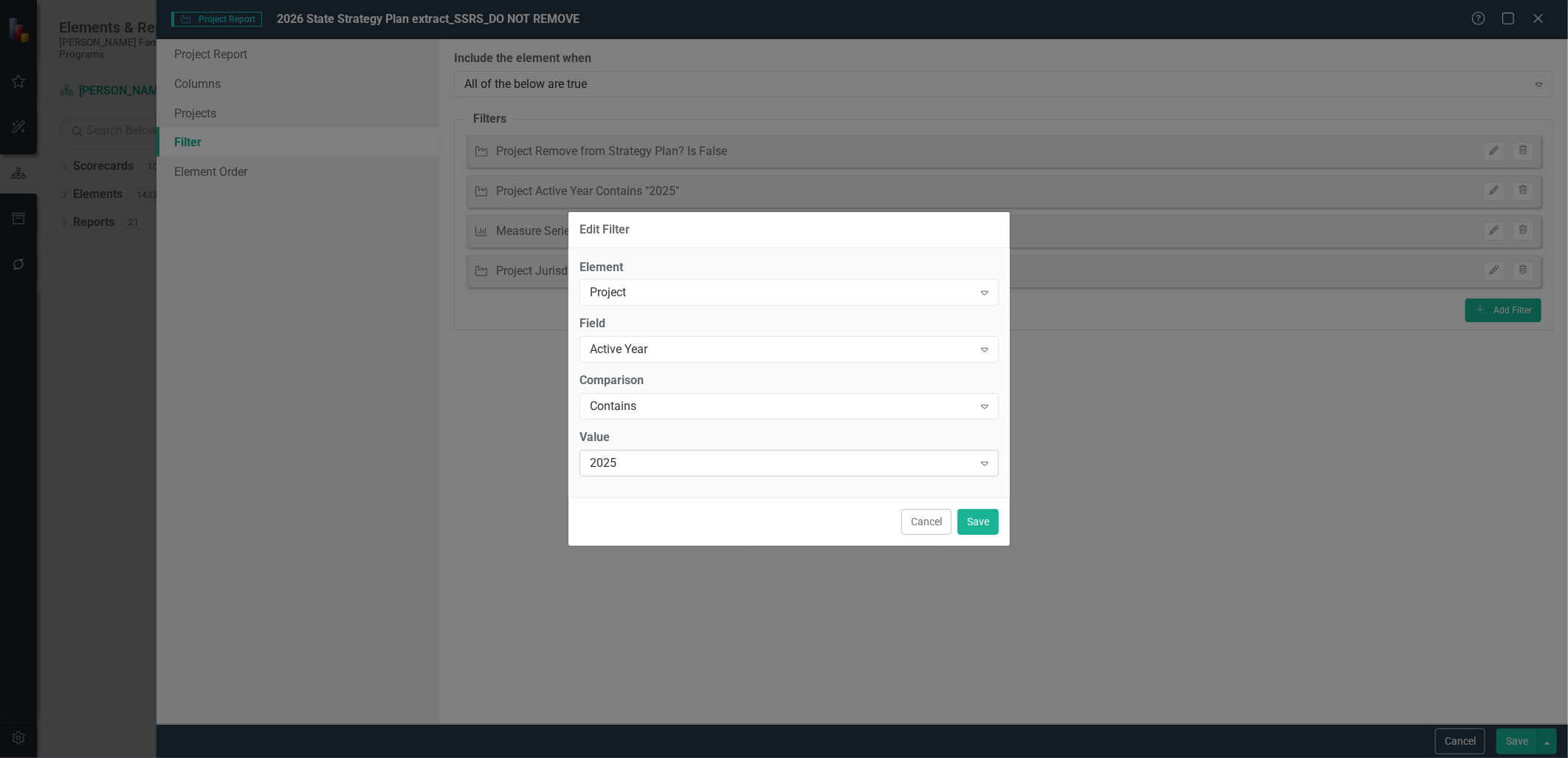
click at [758, 460] on div "2025" at bounding box center [781, 462] width 383 height 17
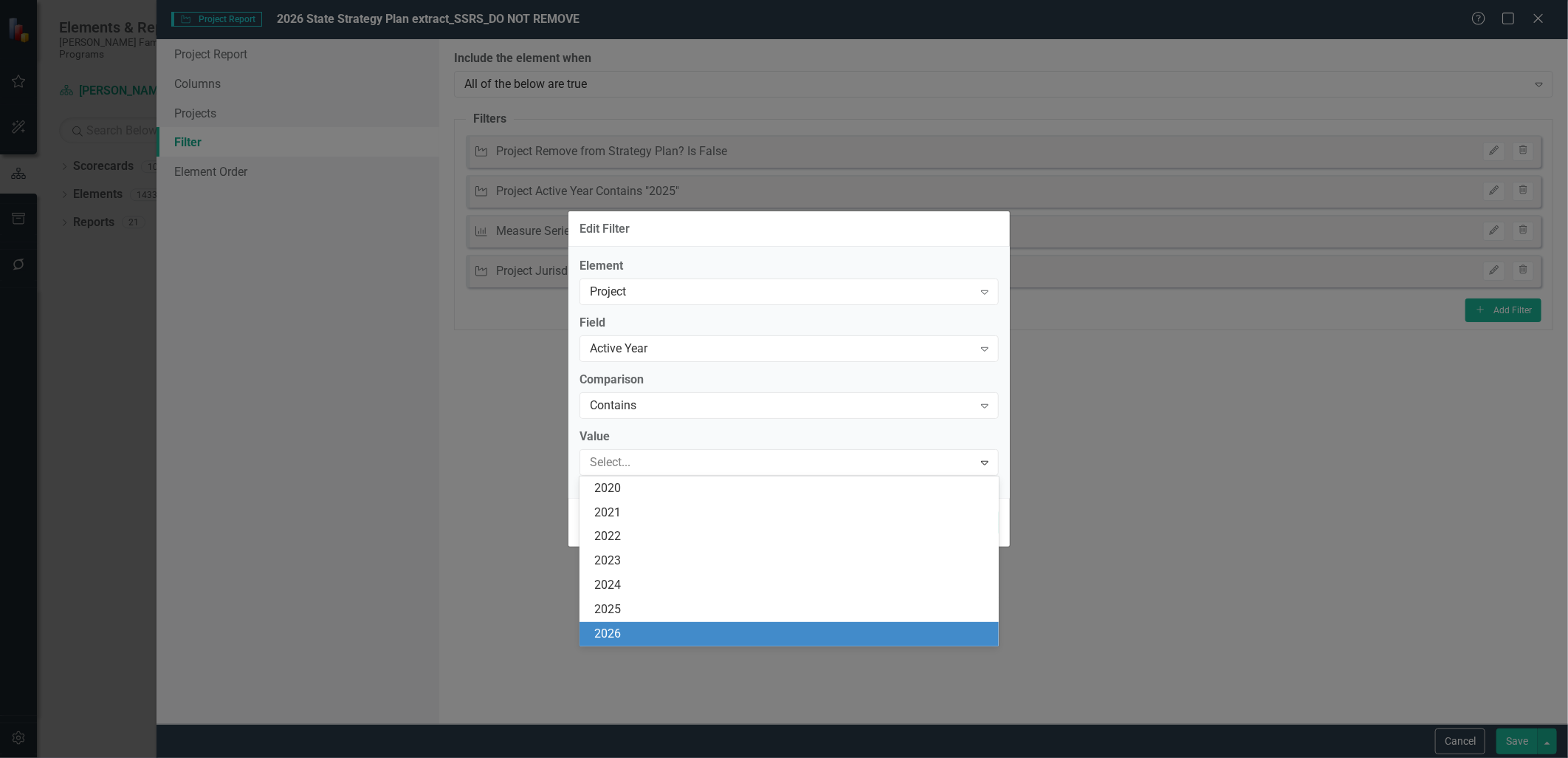
click at [747, 630] on div "2026" at bounding box center [792, 633] width 395 height 17
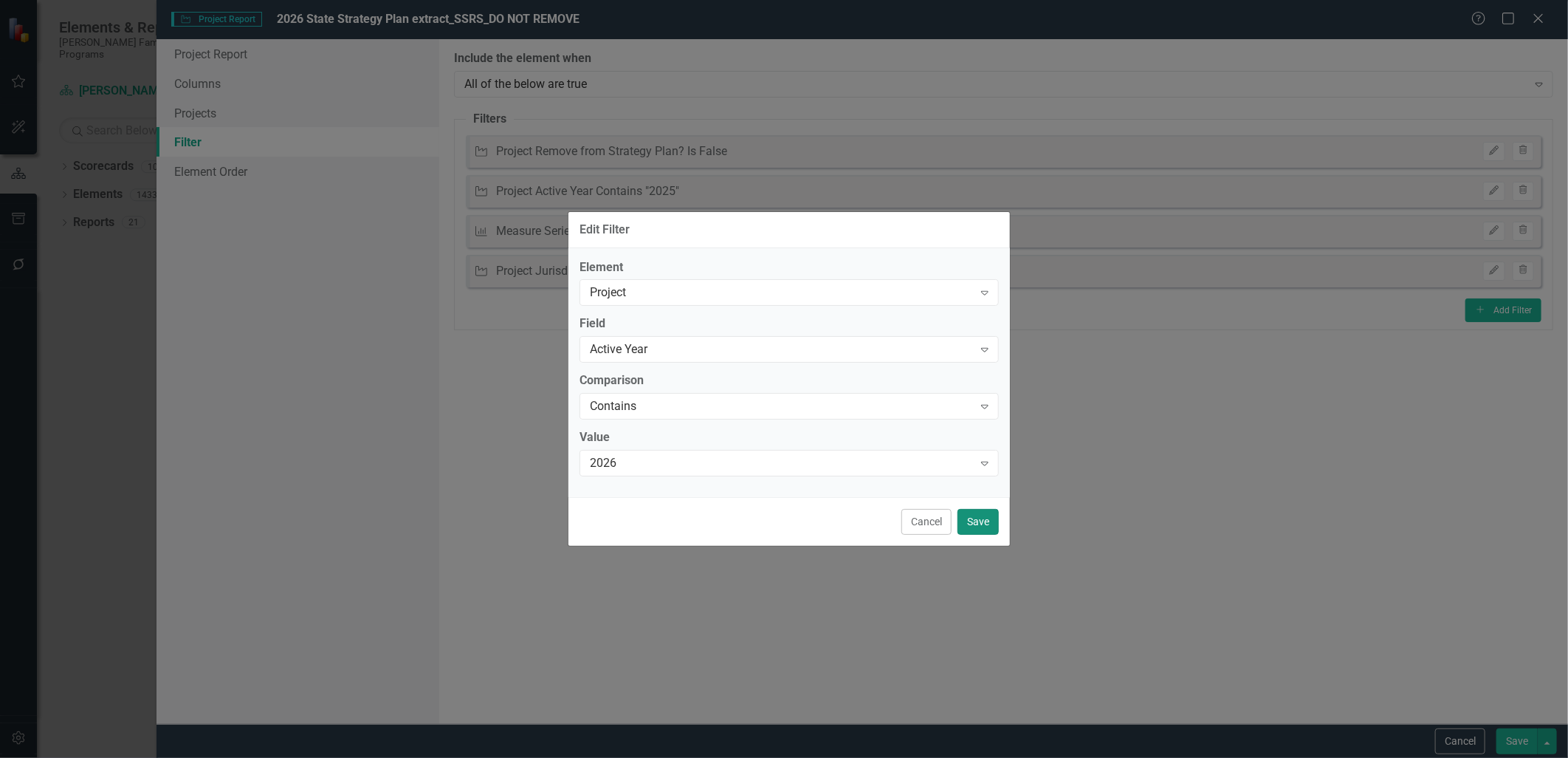
click at [991, 521] on button "Save" at bounding box center [978, 521] width 41 height 26
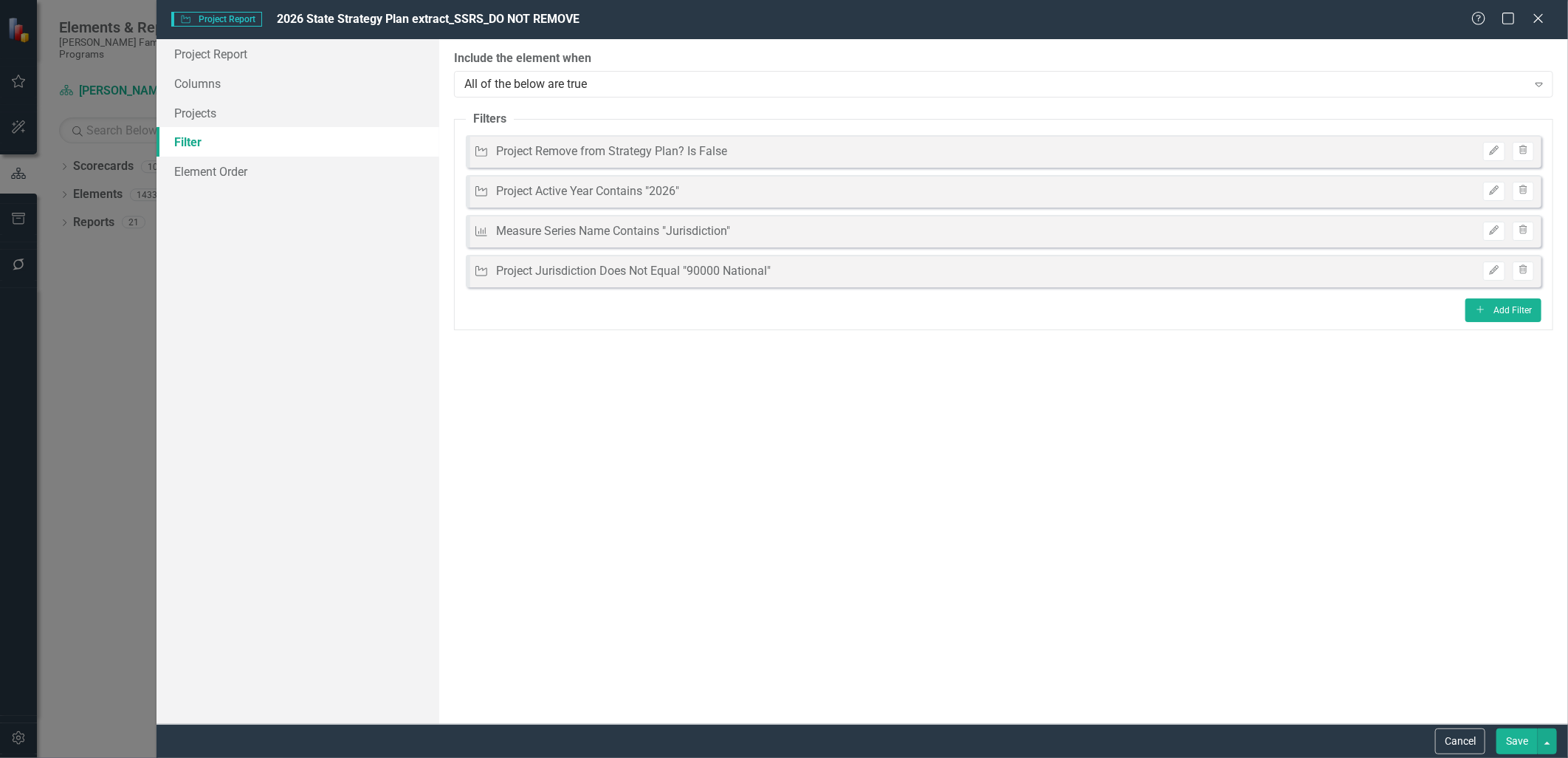
click at [1510, 741] on button "Save" at bounding box center [1517, 741] width 41 height 26
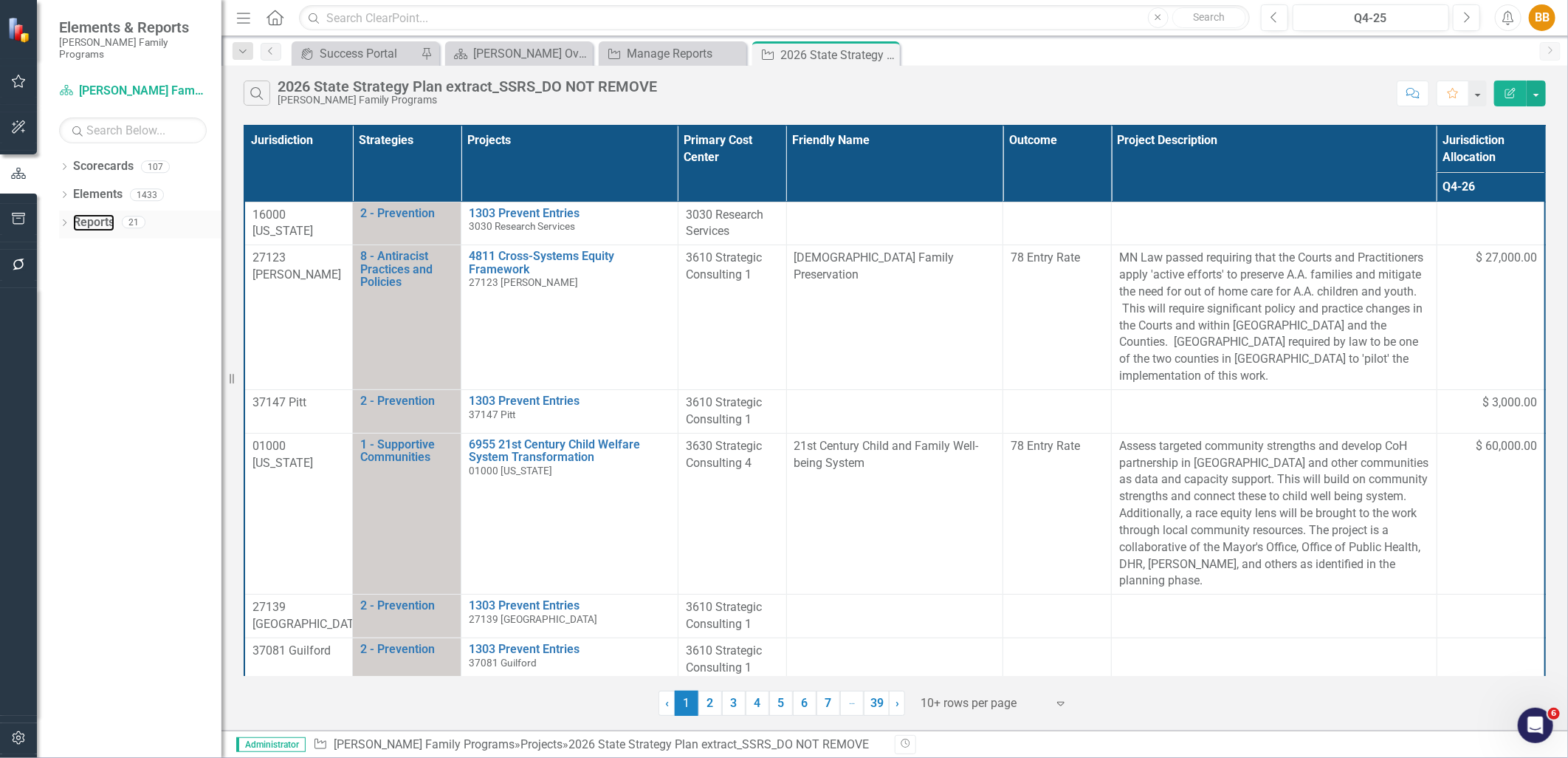
drag, startPoint x: 101, startPoint y: 209, endPoint x: 124, endPoint y: 223, distance: 26.9
click at [101, 214] on link "Reports" at bounding box center [93, 222] width 41 height 17
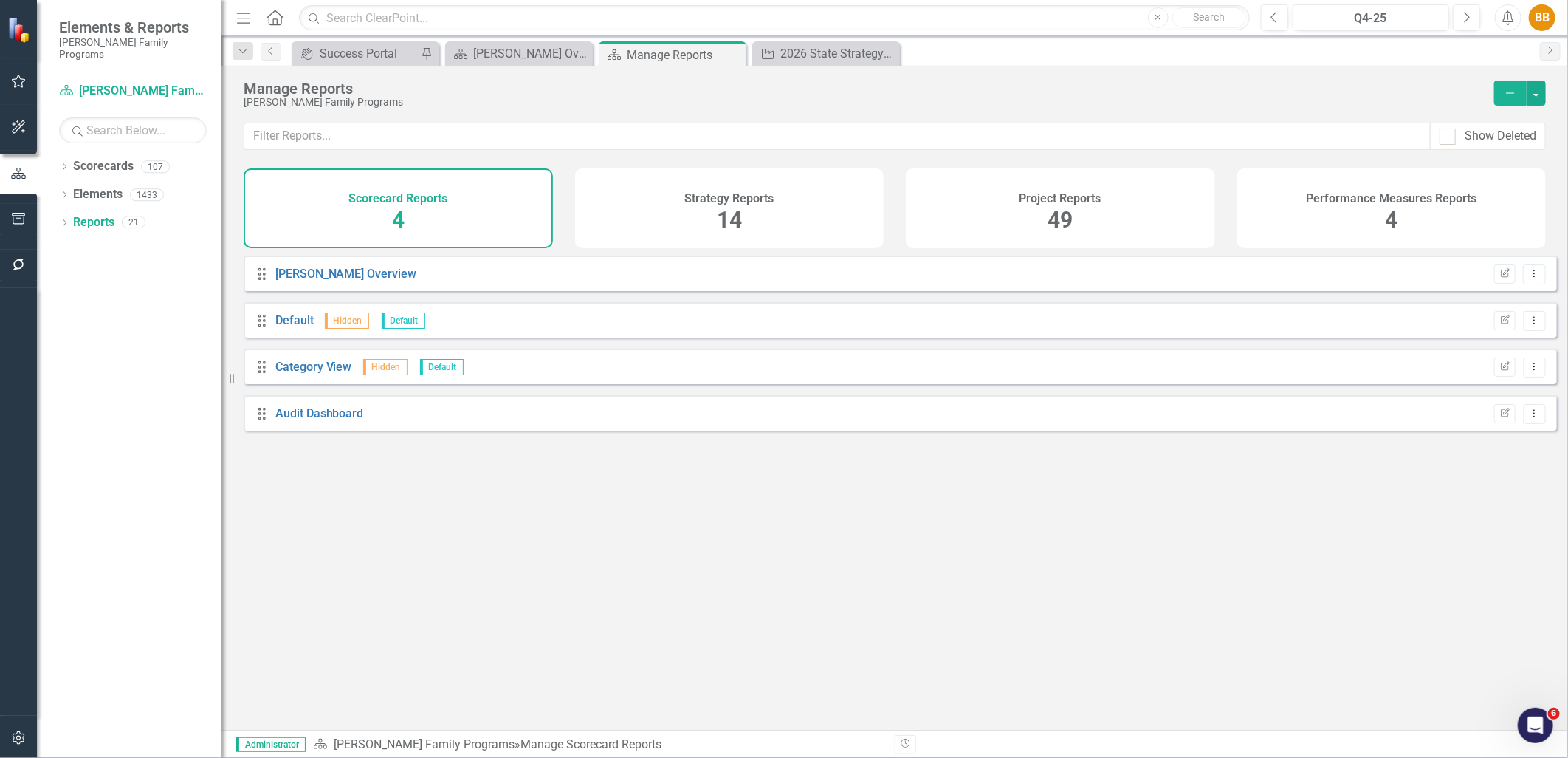
click at [1051, 220] on span "49" at bounding box center [1061, 220] width 26 height 26
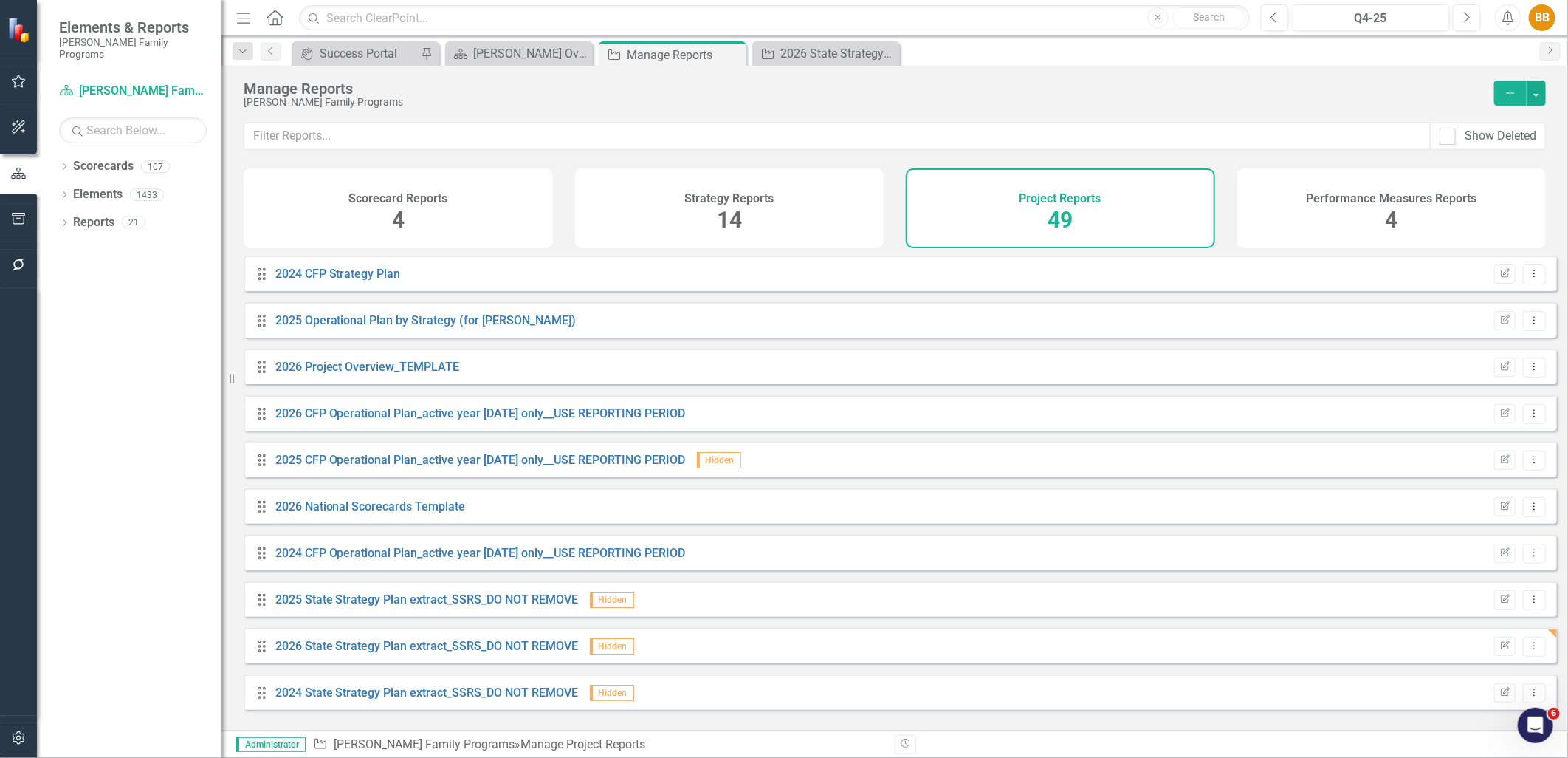
scroll to position [82, 0]
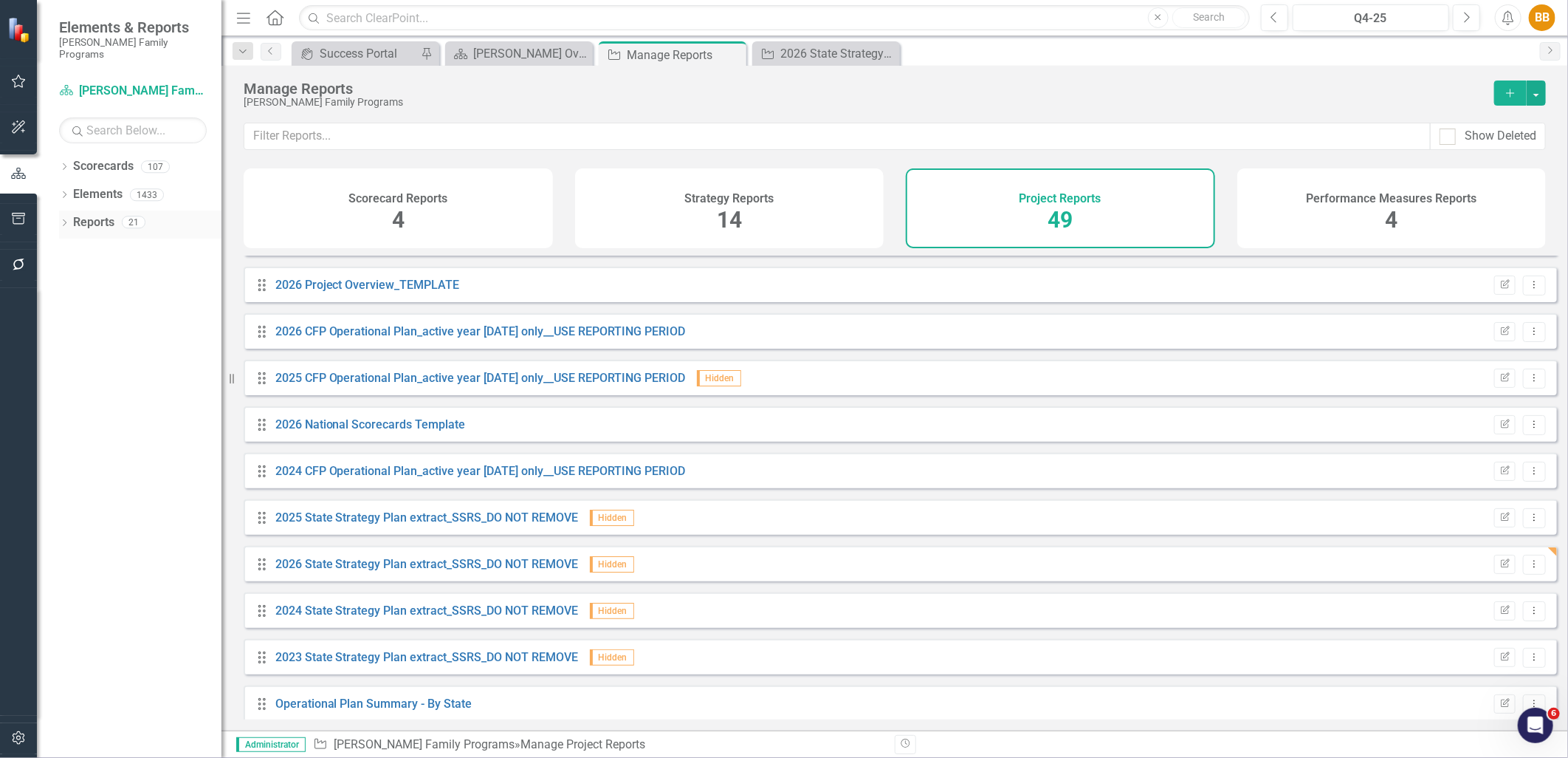
click at [68, 220] on icon "Dropdown" at bounding box center [64, 224] width 11 height 8
click at [70, 353] on icon "Dropdown" at bounding box center [71, 357] width 11 height 8
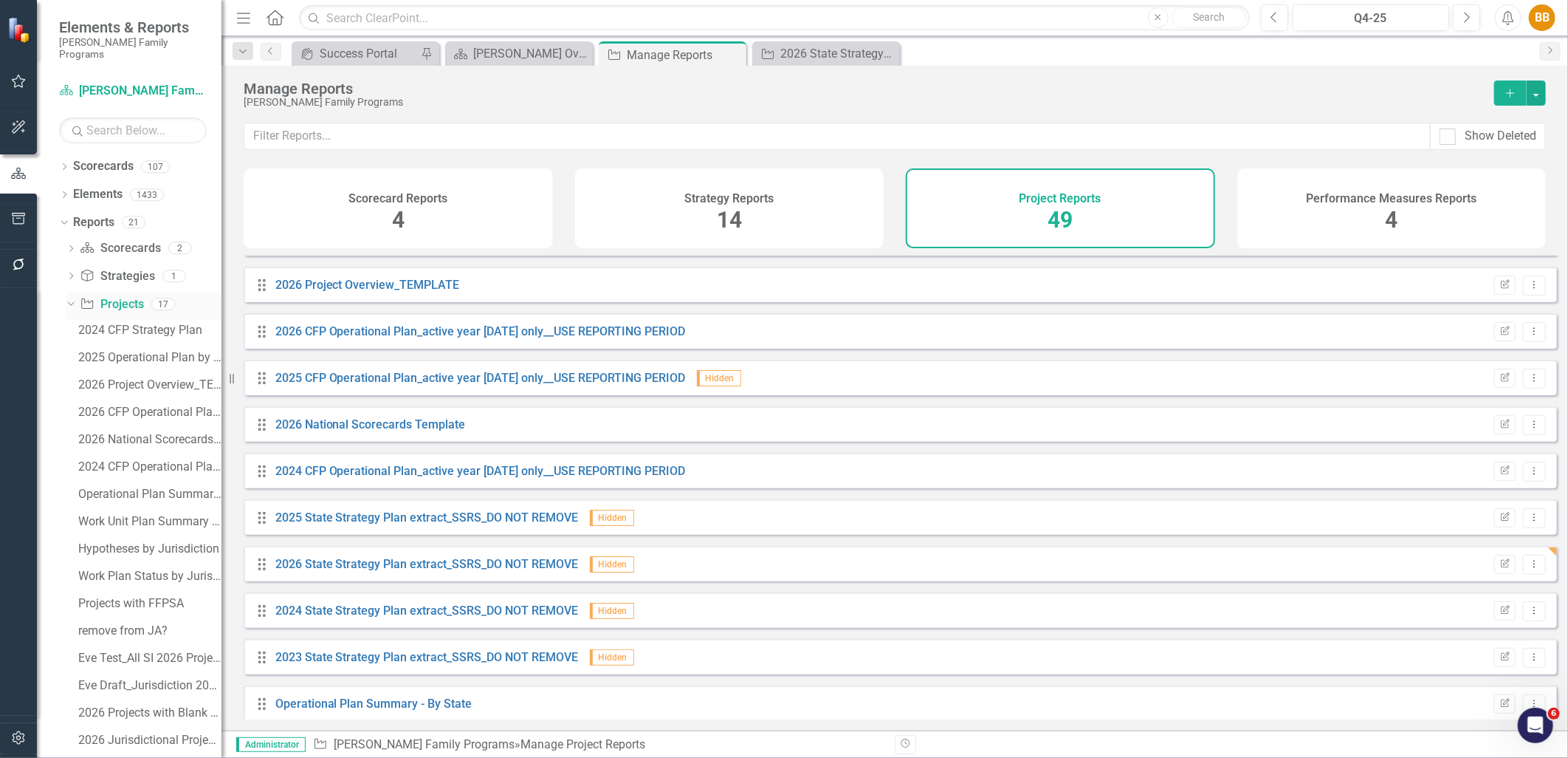
click at [70, 298] on icon "Dropdown" at bounding box center [69, 303] width 8 height 11
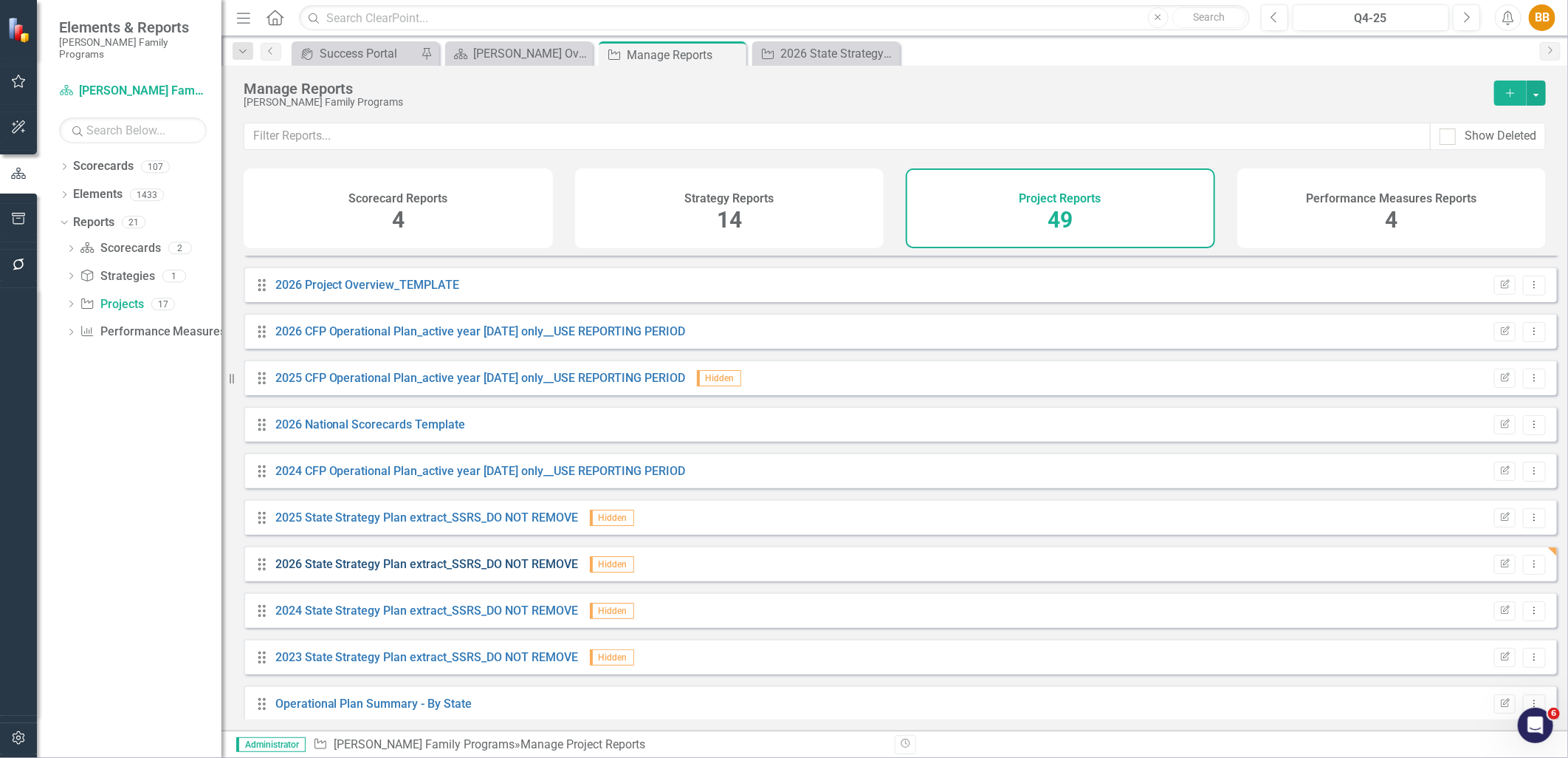
click at [458, 571] on link "2026 State Strategy Plan extract_SSRS_DO NOT REMOVE" at bounding box center [427, 564] width 303 height 14
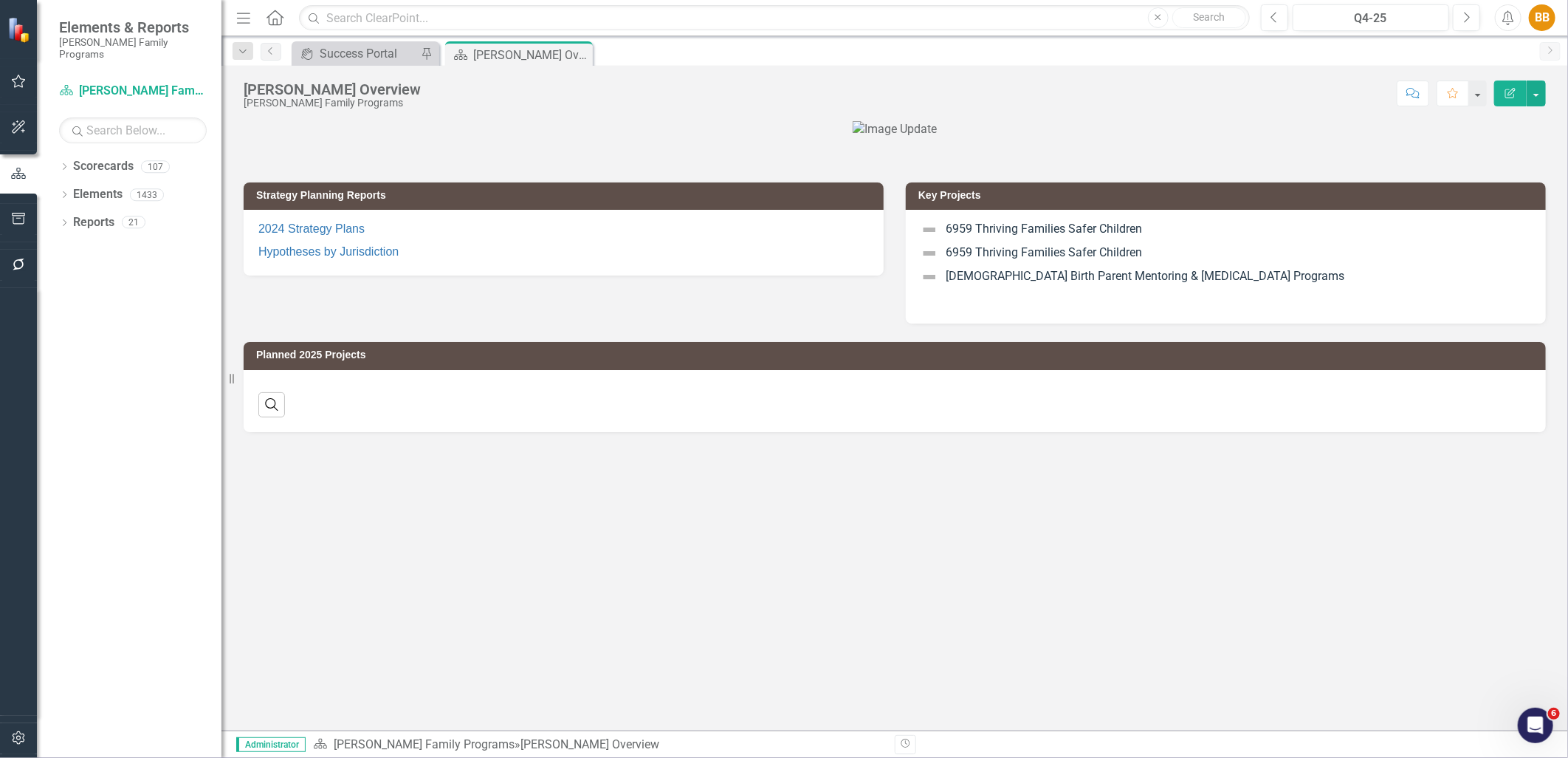
click at [8, 734] on button "button" at bounding box center [19, 738] width 33 height 31
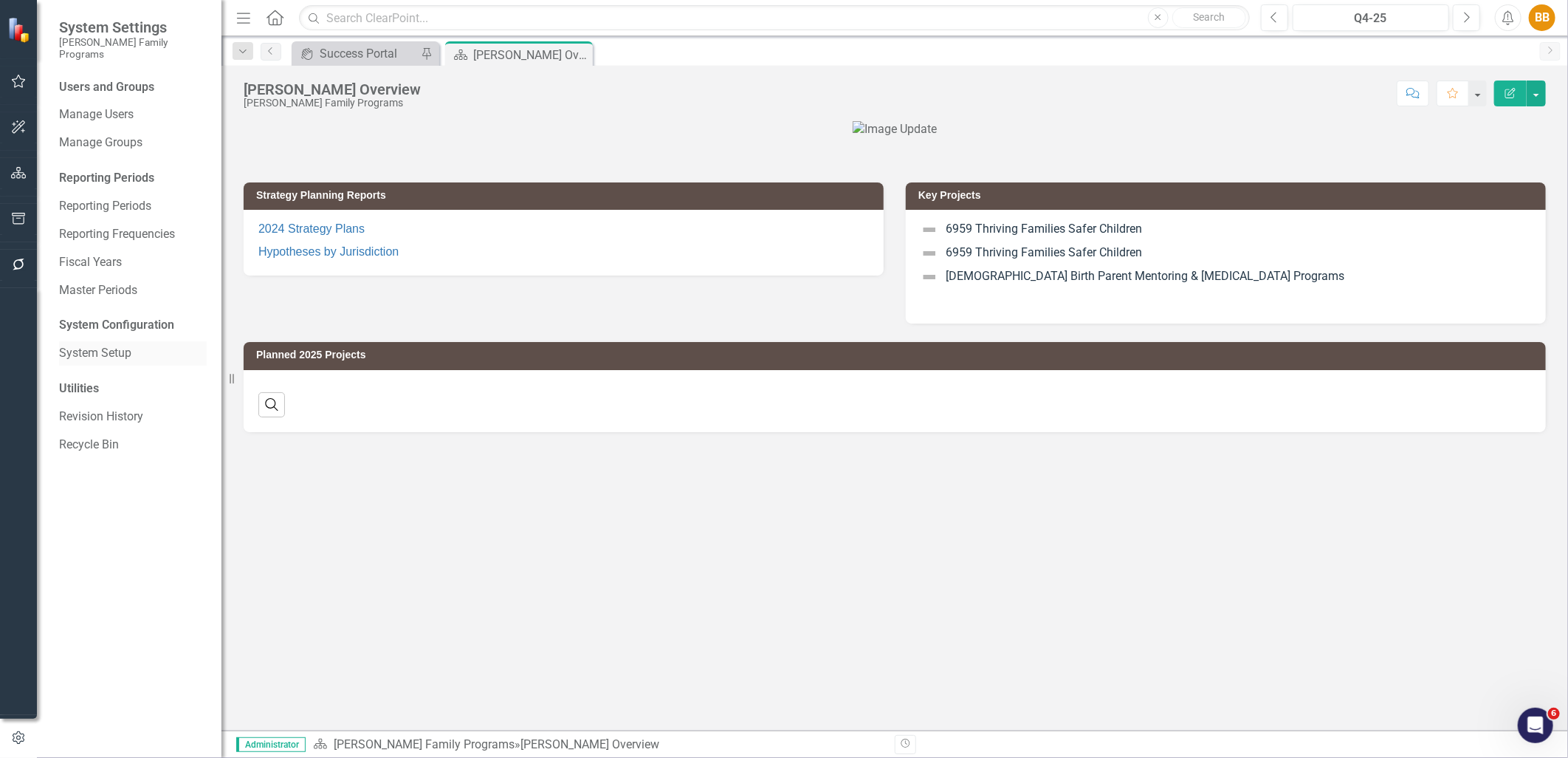
click at [124, 345] on link "System Setup" at bounding box center [132, 352] width 147 height 17
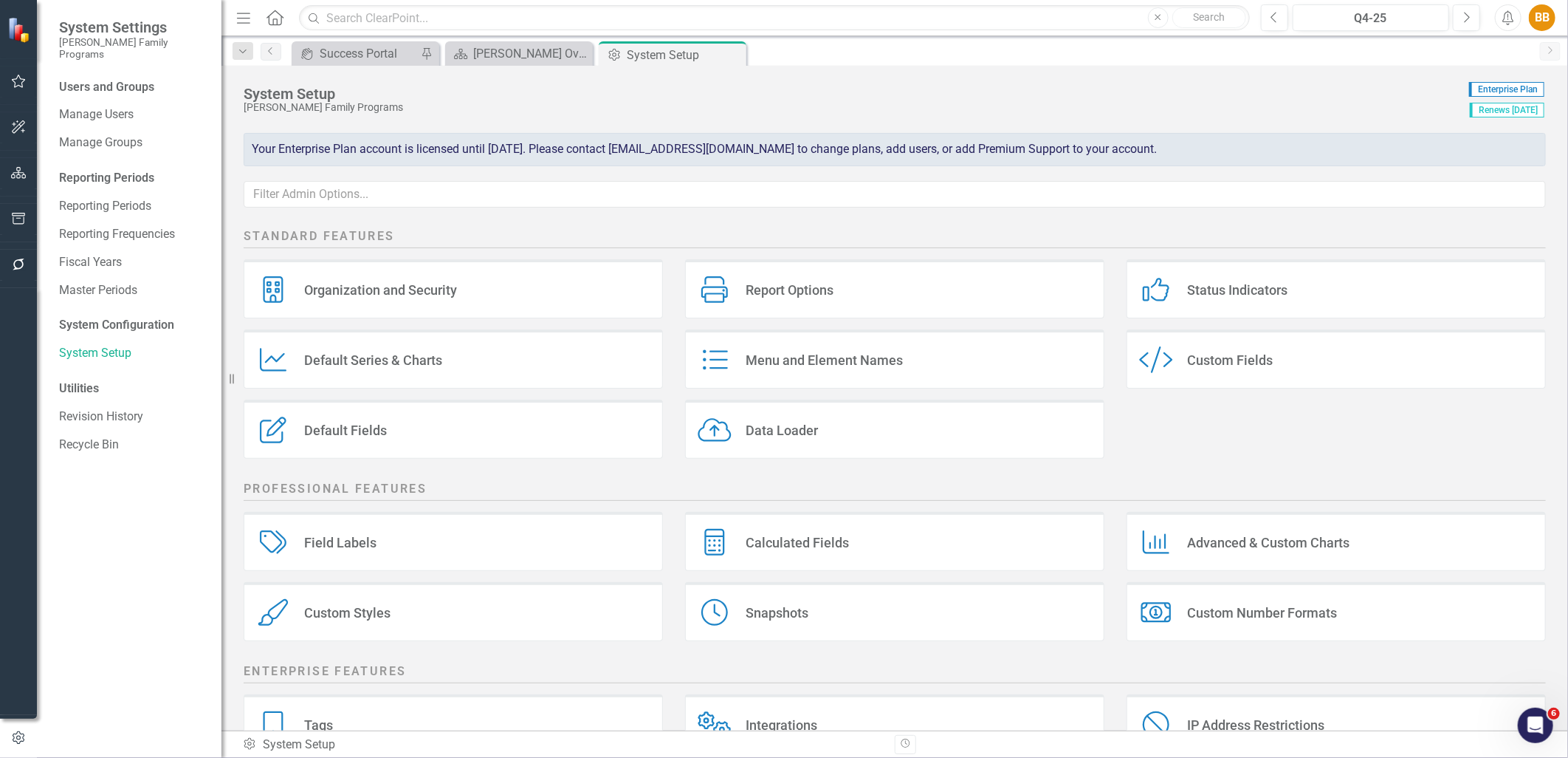
click at [1345, 360] on div "Custom Style Custom Fields" at bounding box center [1335, 359] width 419 height 59
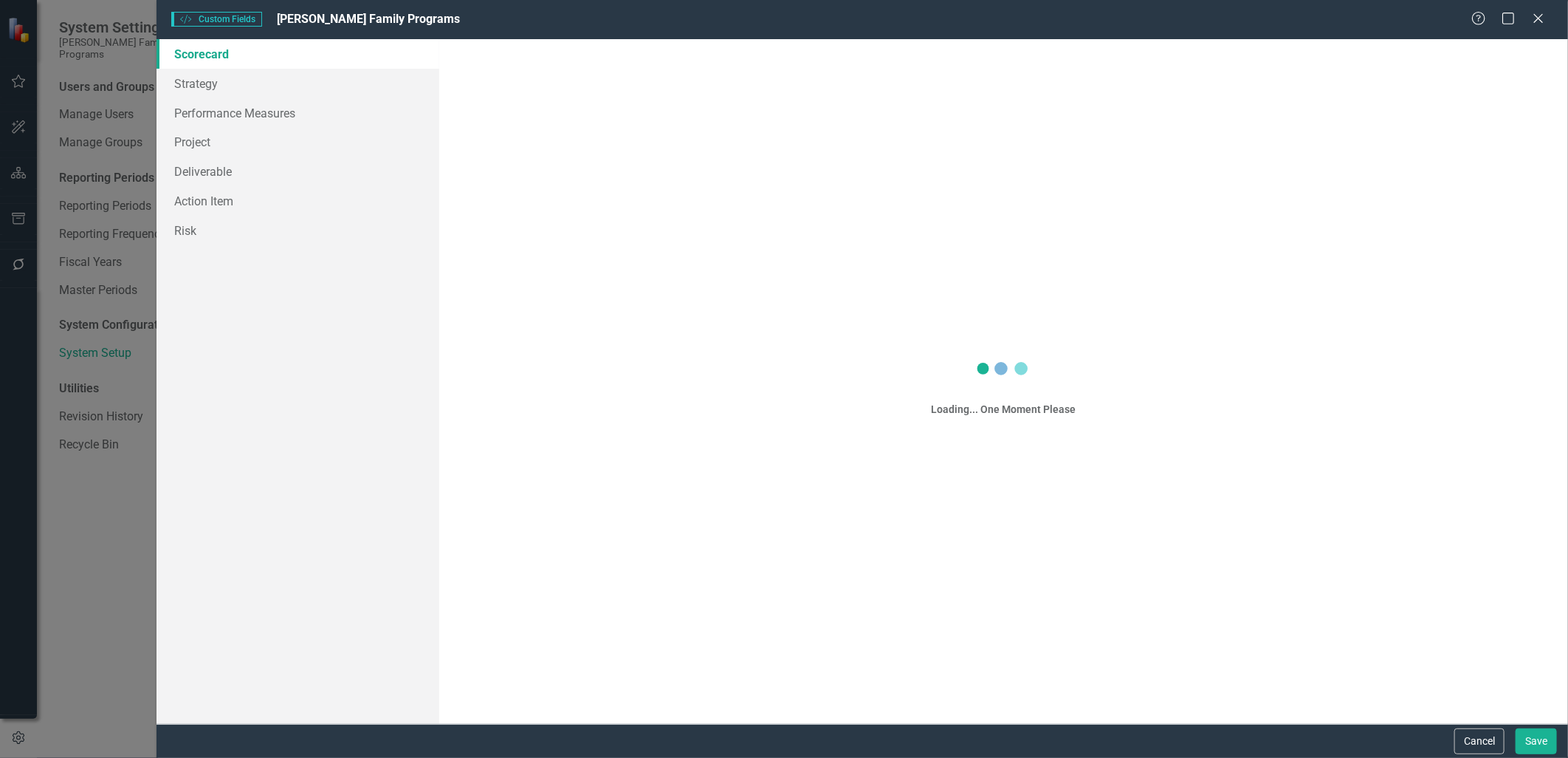
click at [105, 566] on div "Custom Style Custom Fields Casey Family Programs Help Maximize Close Scorecard …" at bounding box center [784, 379] width 1568 height 758
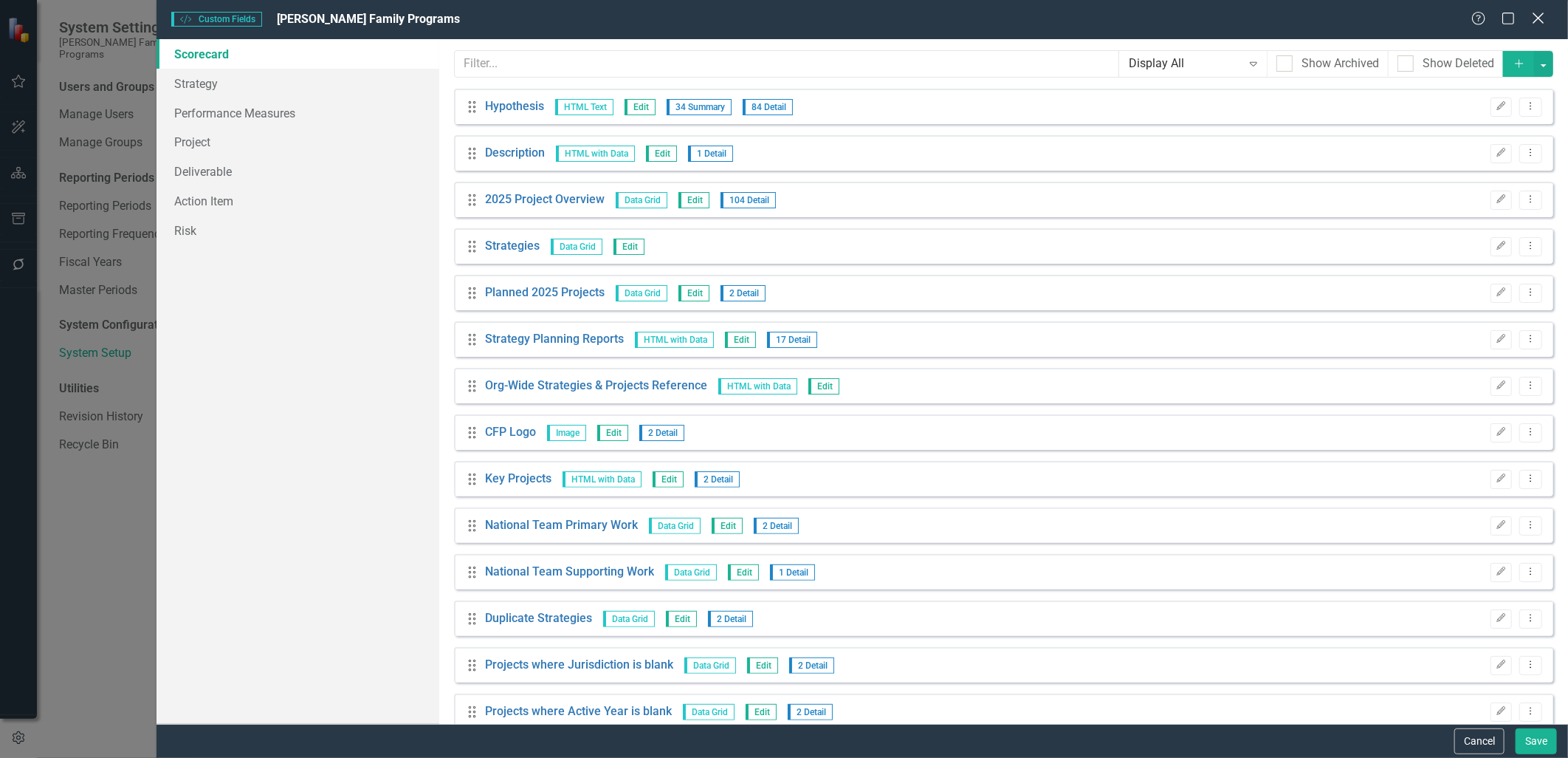
click at [1545, 16] on icon "Close" at bounding box center [1538, 18] width 19 height 14
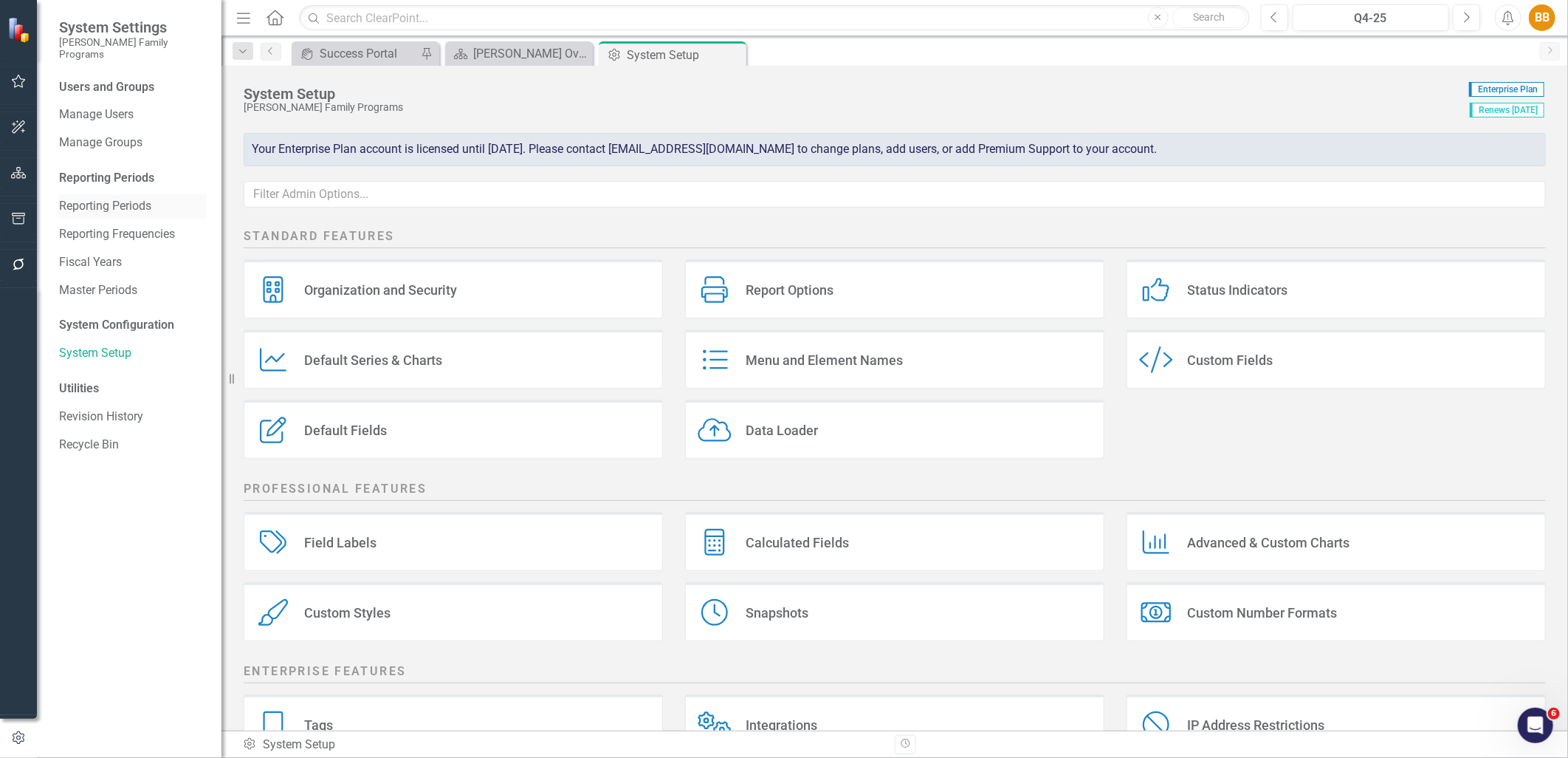
click at [102, 198] on link "Reporting Periods" at bounding box center [132, 206] width 147 height 17
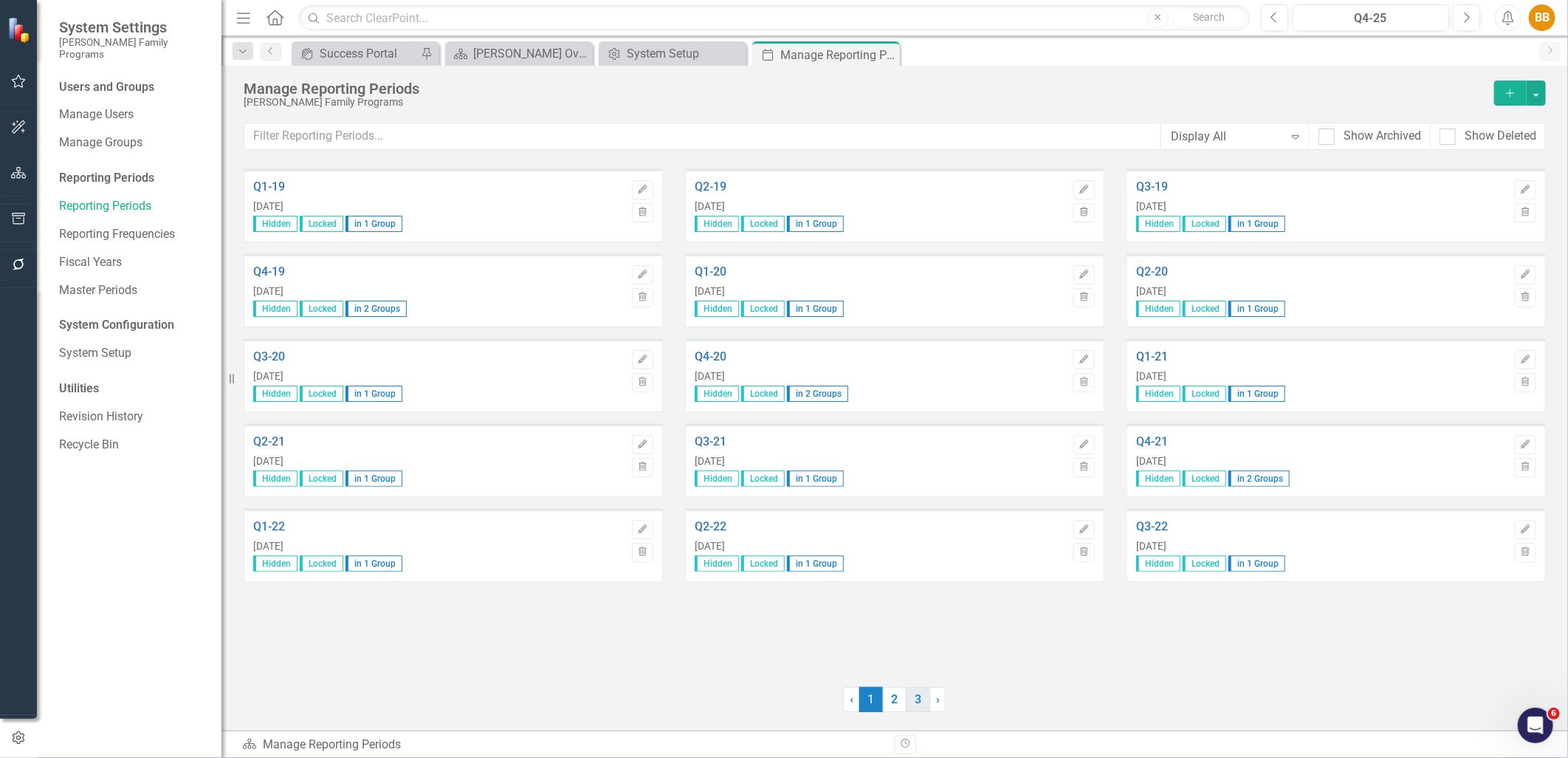
click at [919, 699] on link "3" at bounding box center [918, 700] width 24 height 26
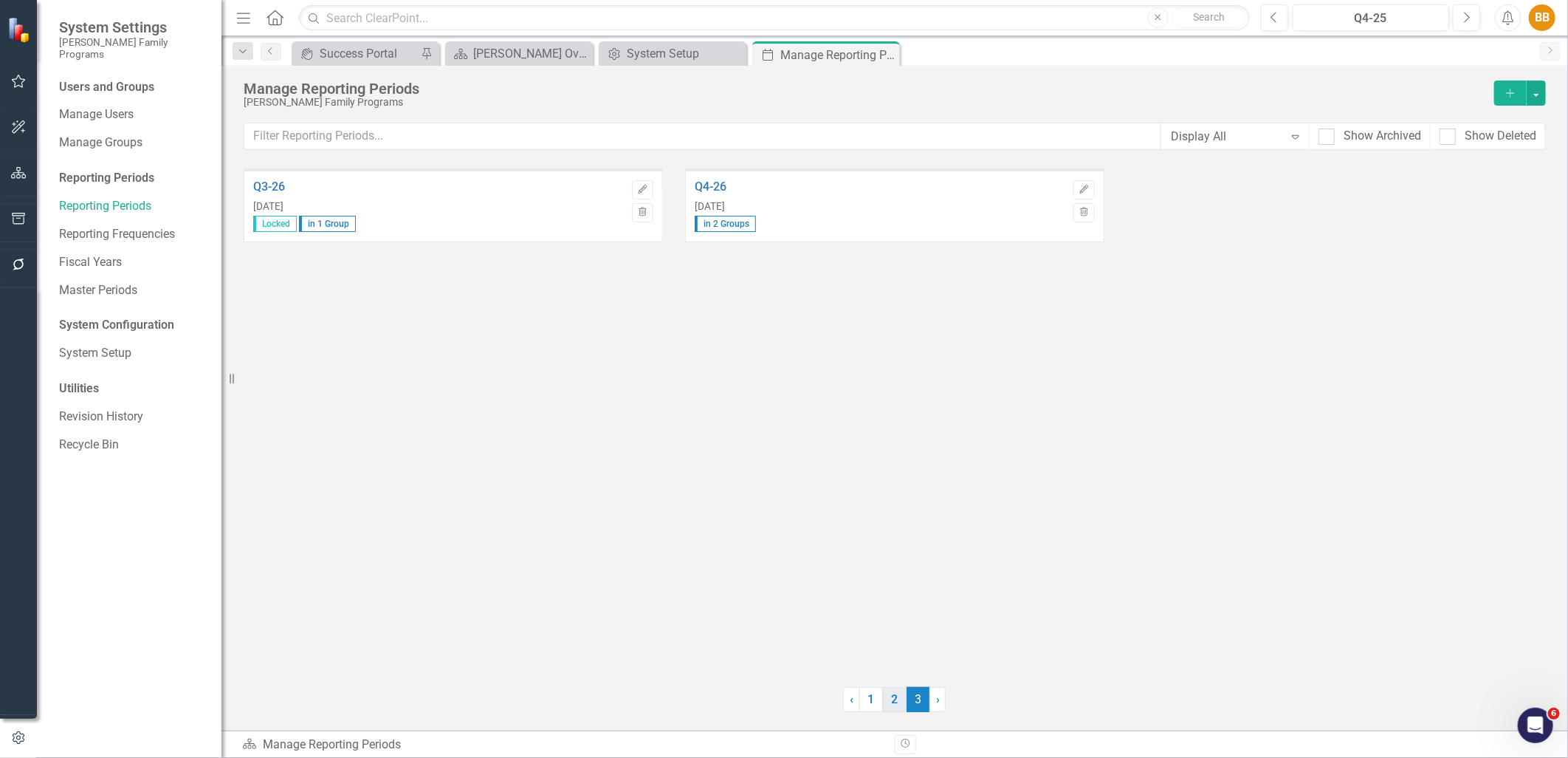
click at [891, 704] on link "2" at bounding box center [895, 700] width 24 height 26
